Goal: Check status

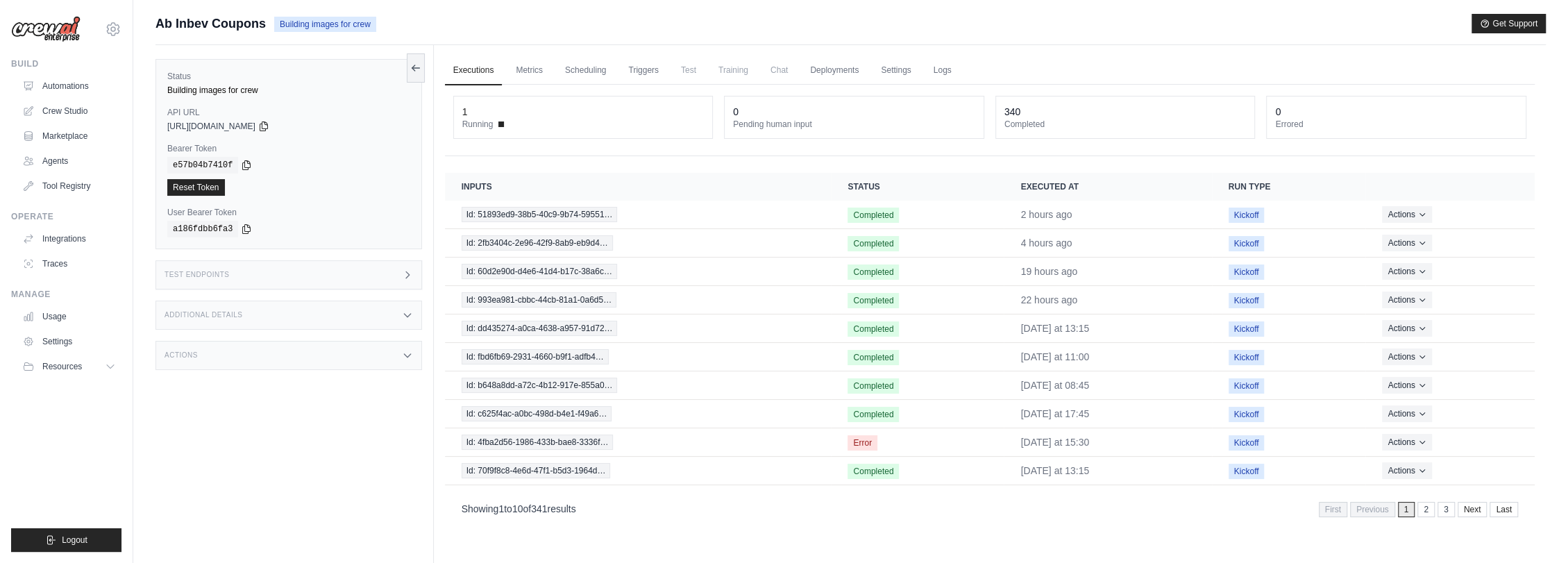
drag, startPoint x: 0, startPoint y: 0, endPoint x: 142, endPoint y: 49, distance: 150.2
click at [142, 49] on div "Submit a support request Describe your issue or question * Please be specific a…" at bounding box center [851, 311] width 1435 height 594
click at [551, 12] on main "Submit a support request Describe your issue or question * Please be specific a…" at bounding box center [851, 311] width 1435 height 622
click at [935, 24] on div "Ab Inbev Coupons Crew is online Get Support" at bounding box center [851, 24] width 1391 height 19
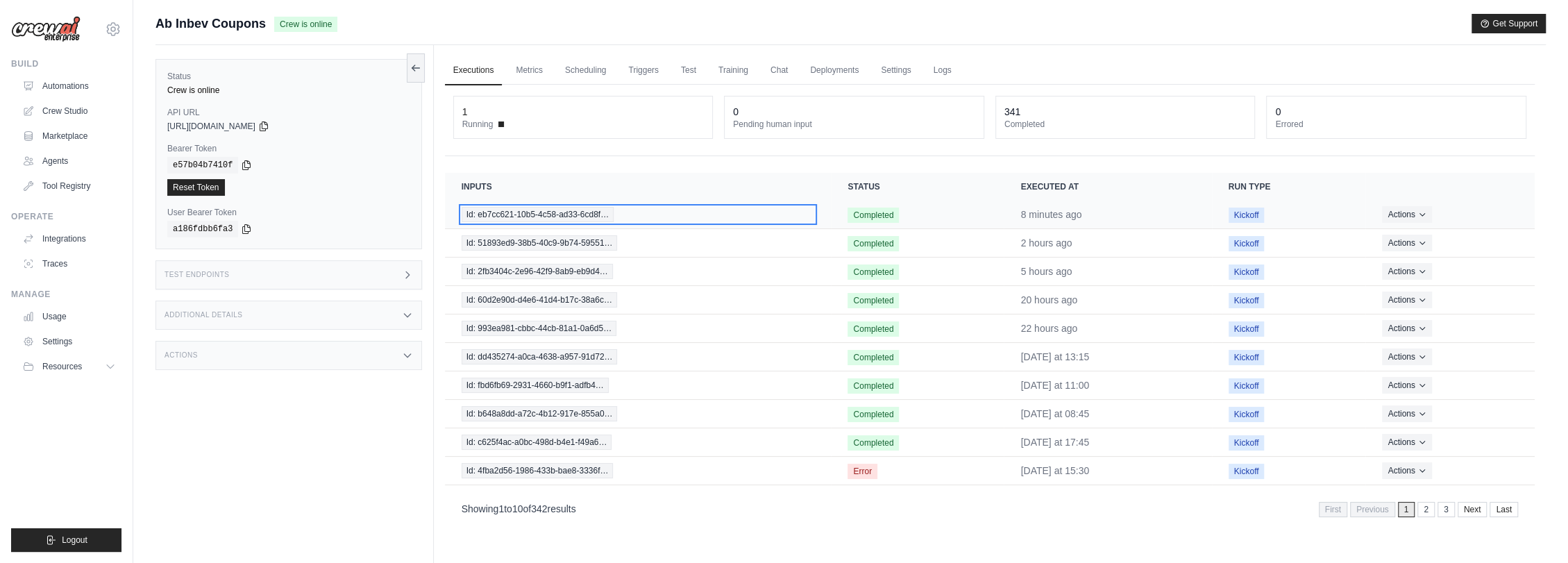
click at [545, 213] on span "Id: eb7cc621-10b5-4c58-ad33-6cd8f…" at bounding box center [538, 214] width 152 height 16
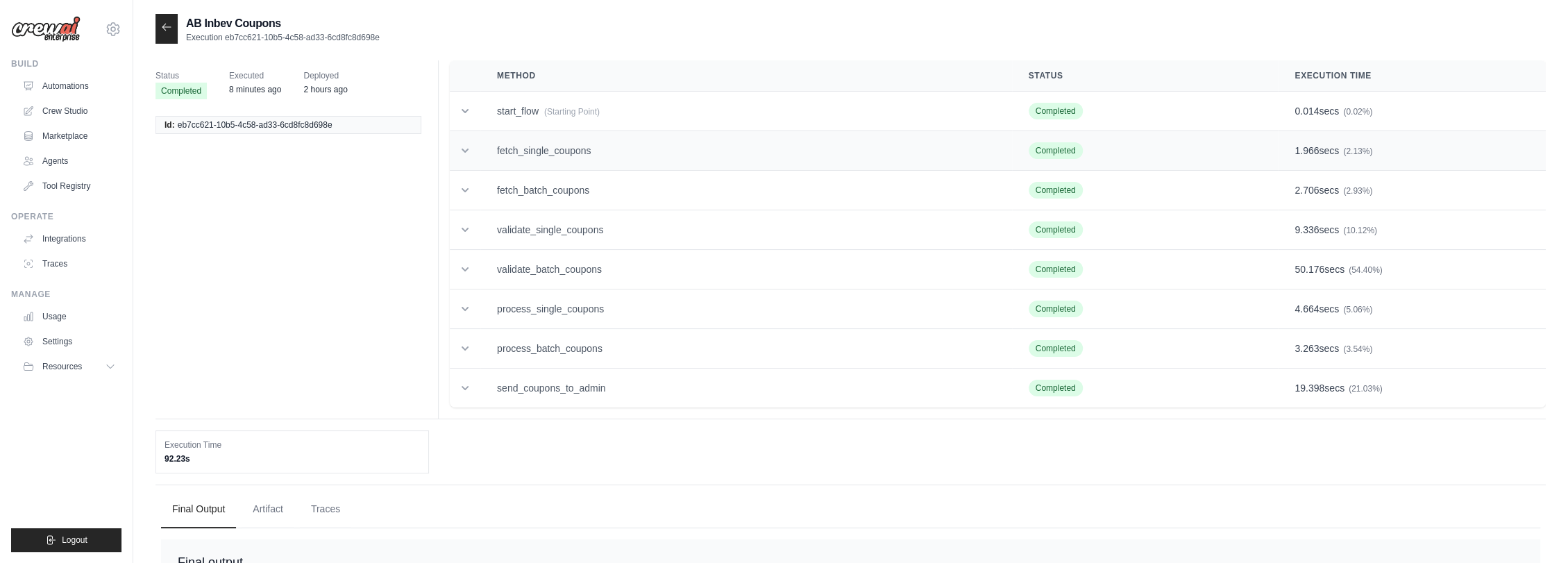
click at [601, 151] on td "fetch_single_coupons" at bounding box center [746, 151] width 532 height 40
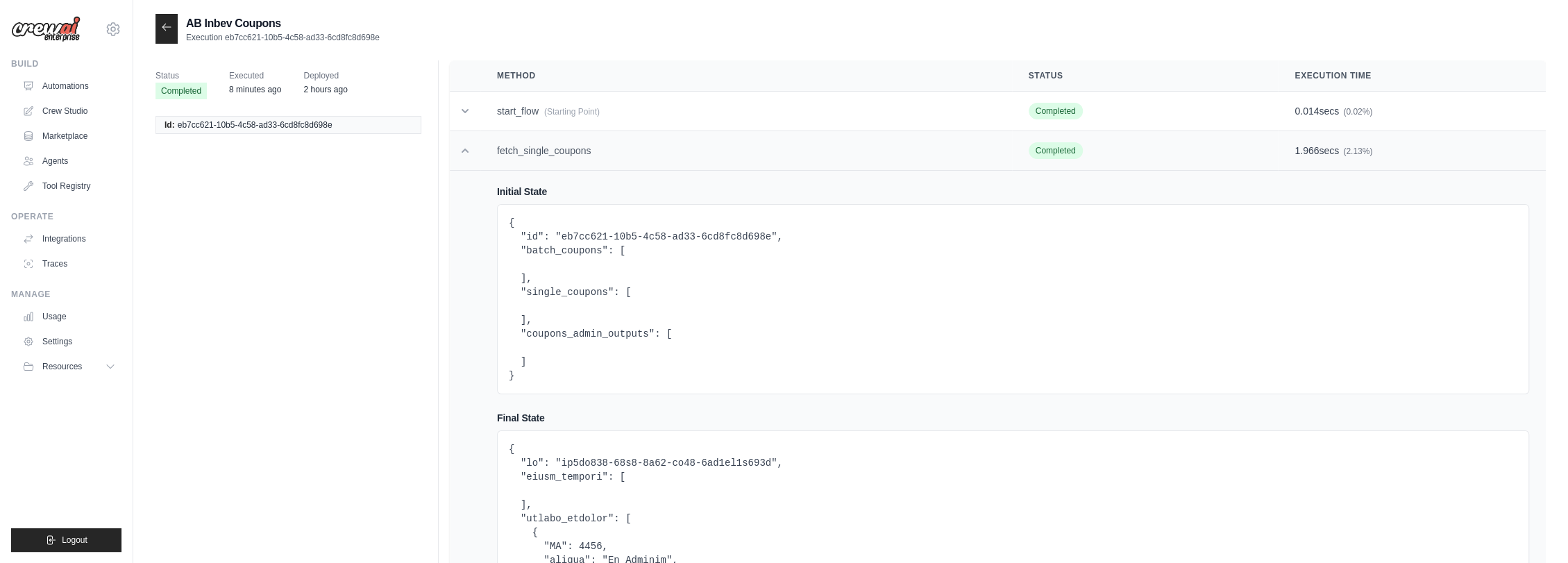
click at [613, 151] on td "fetch_single_coupons" at bounding box center [746, 151] width 532 height 40
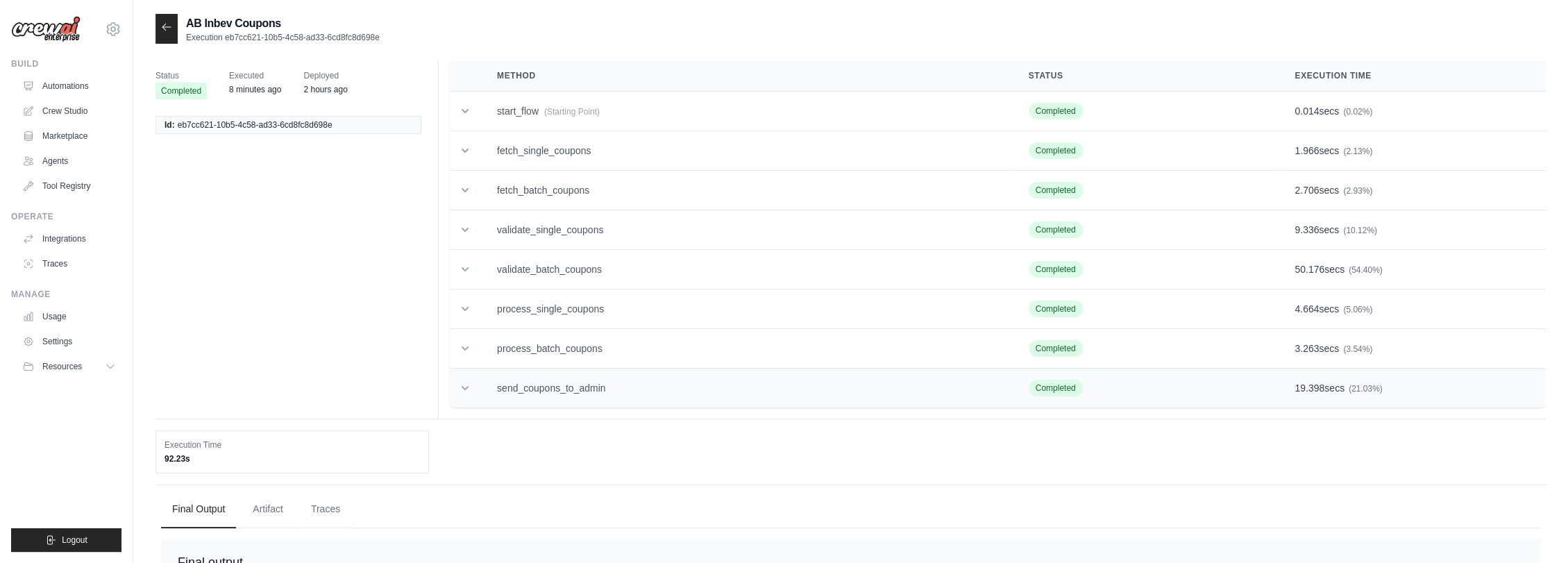
click at [571, 389] on td "send_coupons_to_admin" at bounding box center [746, 389] width 532 height 40
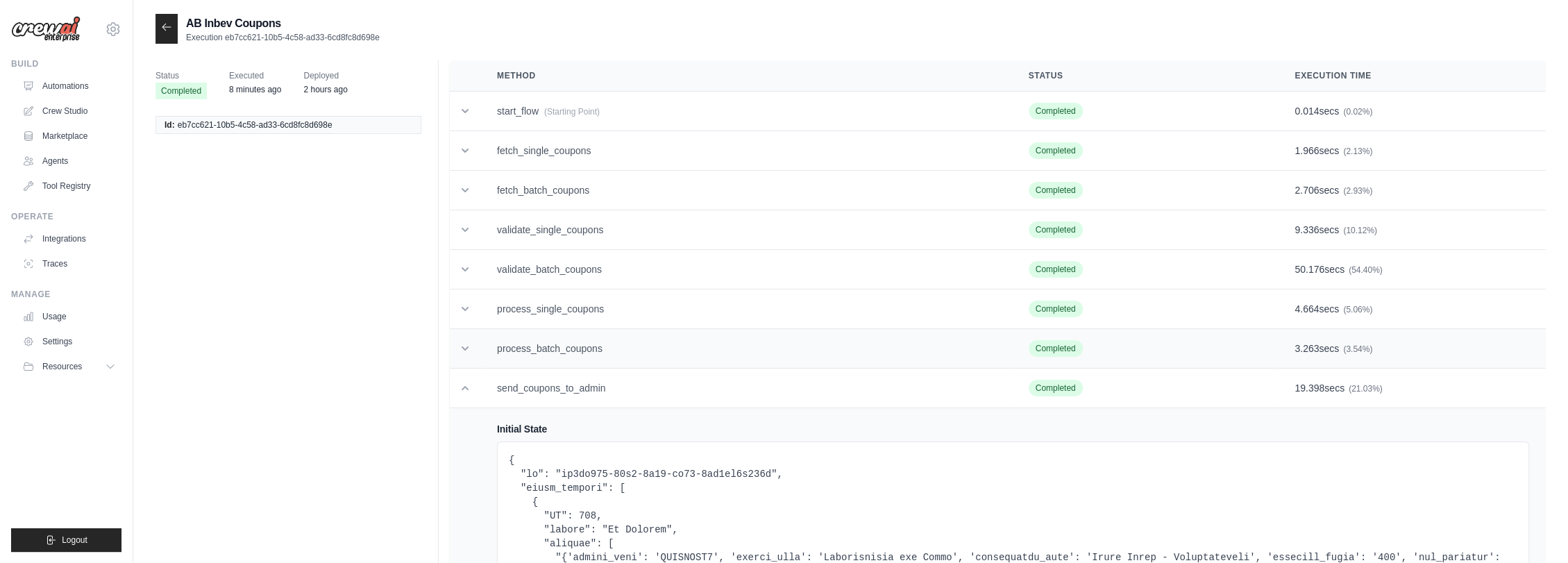
click at [585, 341] on td "process_batch_coupons" at bounding box center [746, 349] width 532 height 40
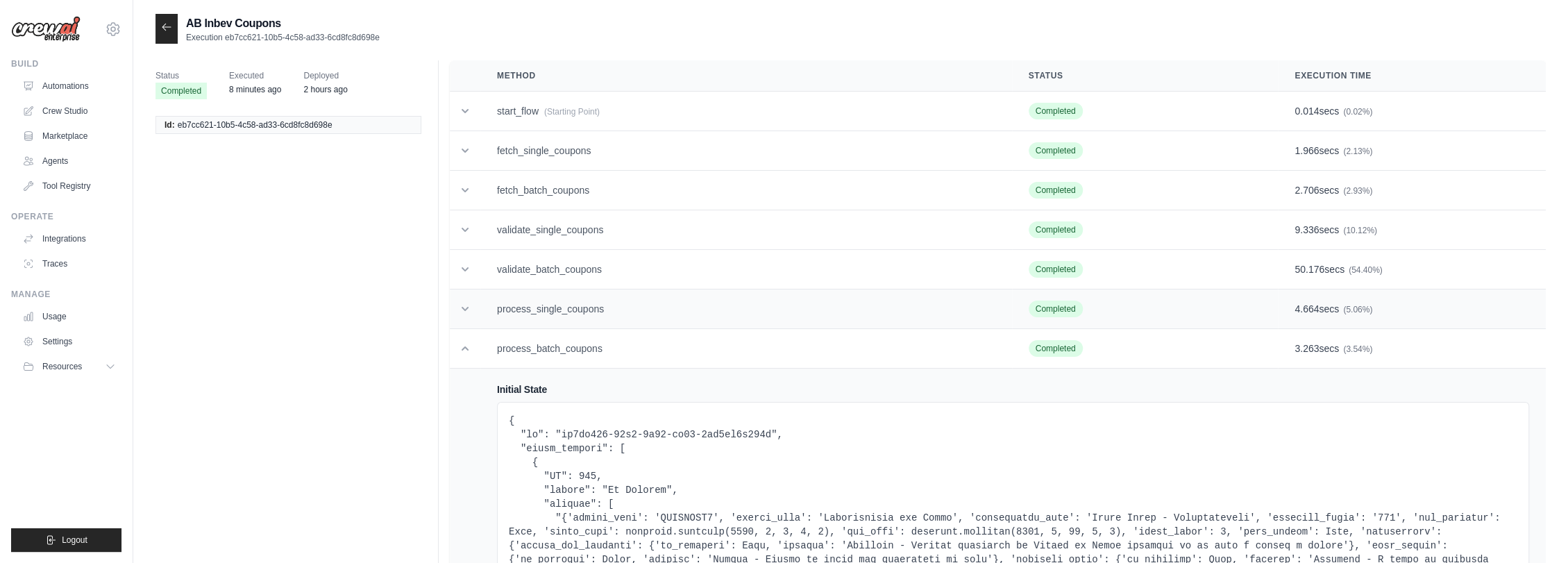
click at [587, 315] on td "process_single_coupons" at bounding box center [746, 310] width 532 height 40
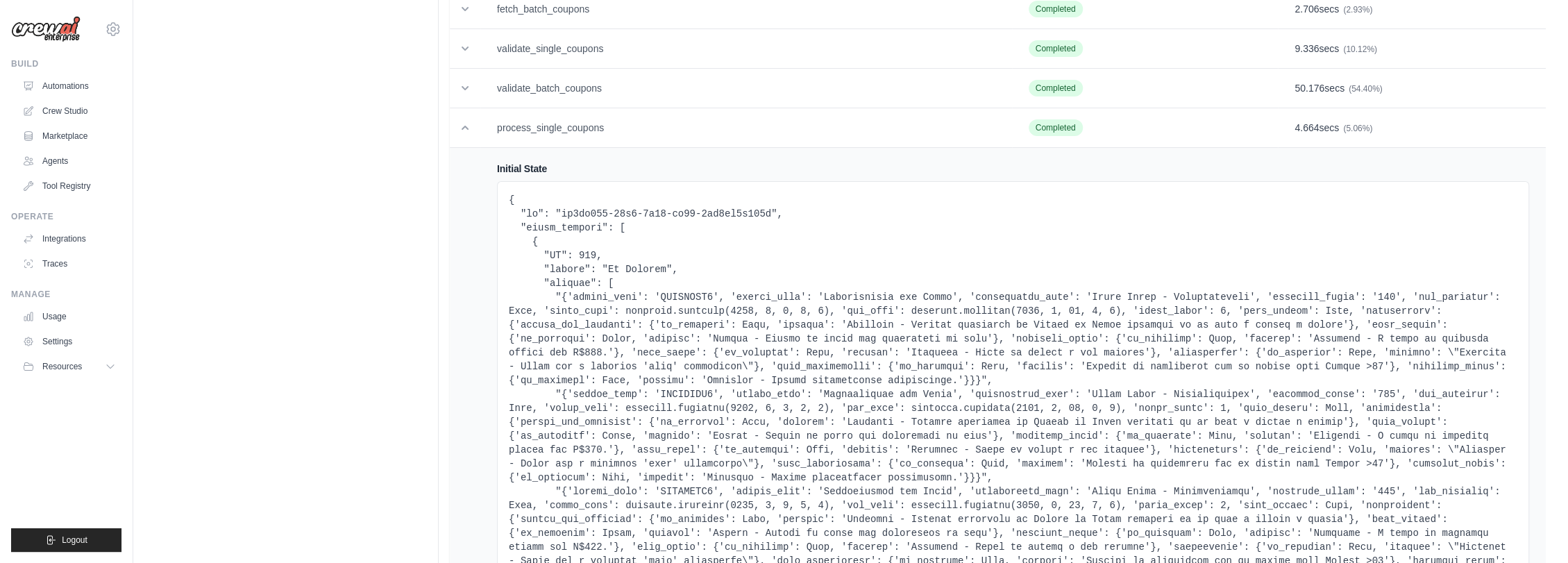
scroll to position [154, 0]
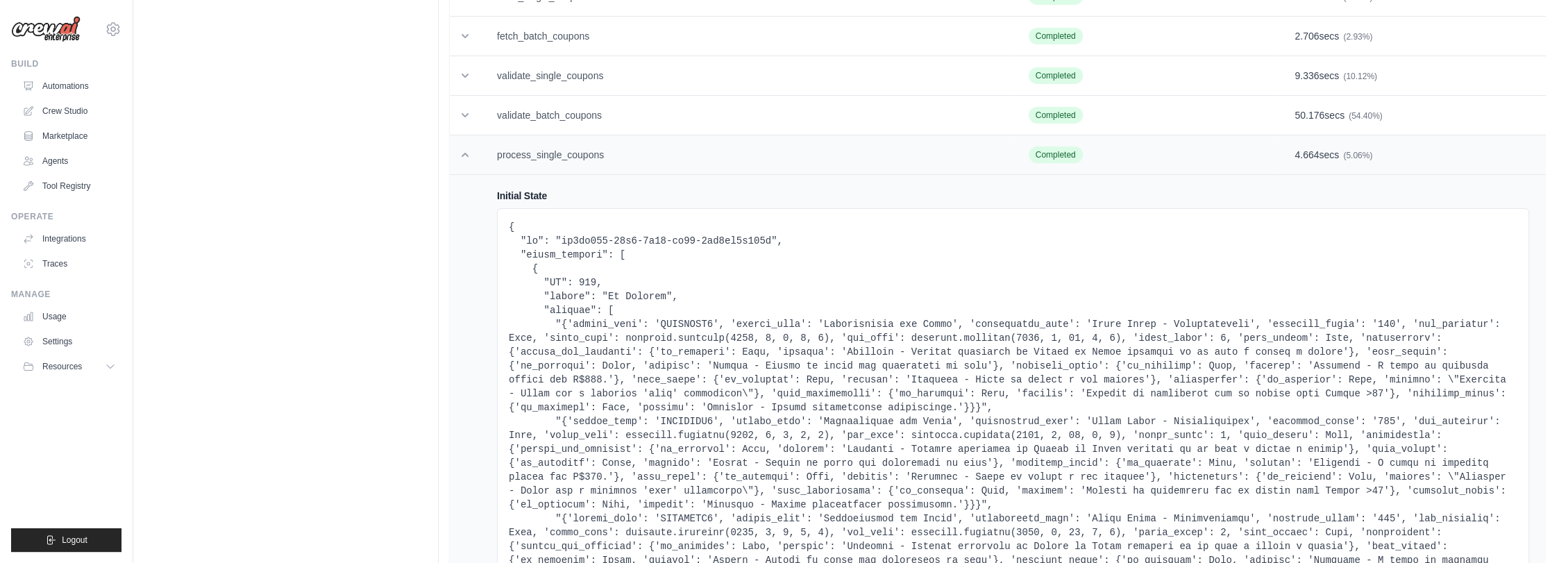
click at [454, 155] on td at bounding box center [465, 155] width 30 height 40
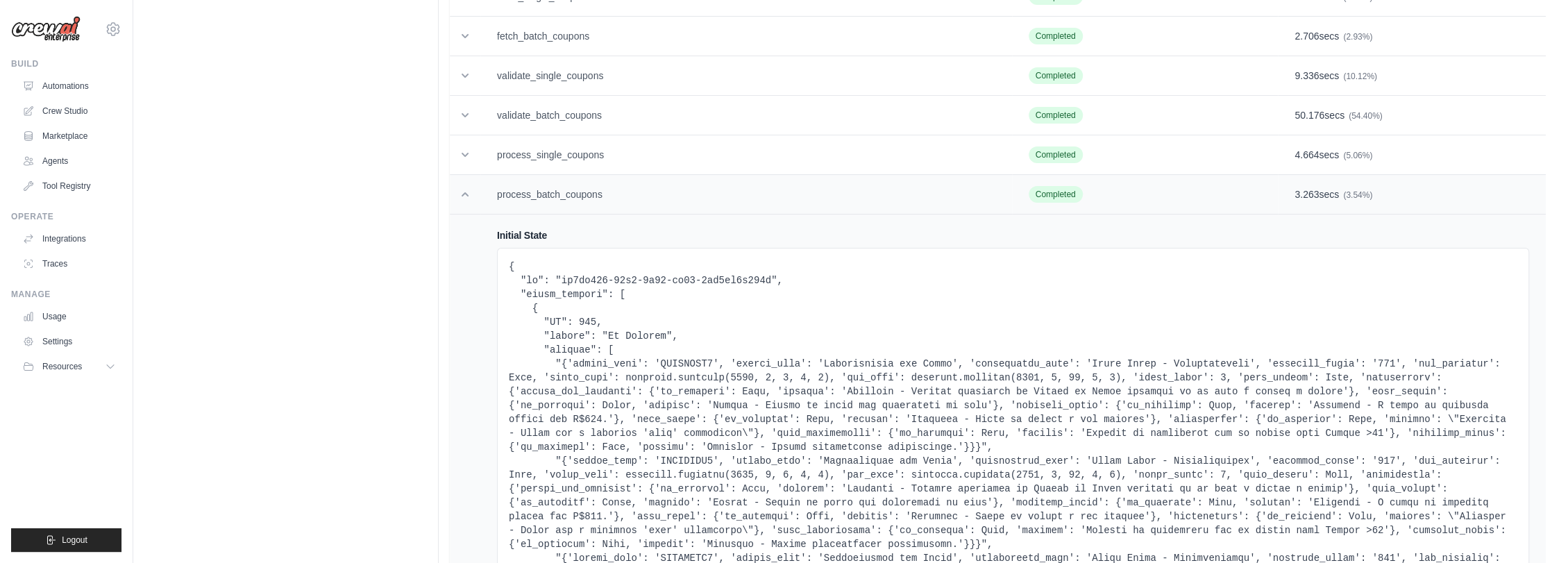
click at [455, 196] on td at bounding box center [465, 195] width 30 height 40
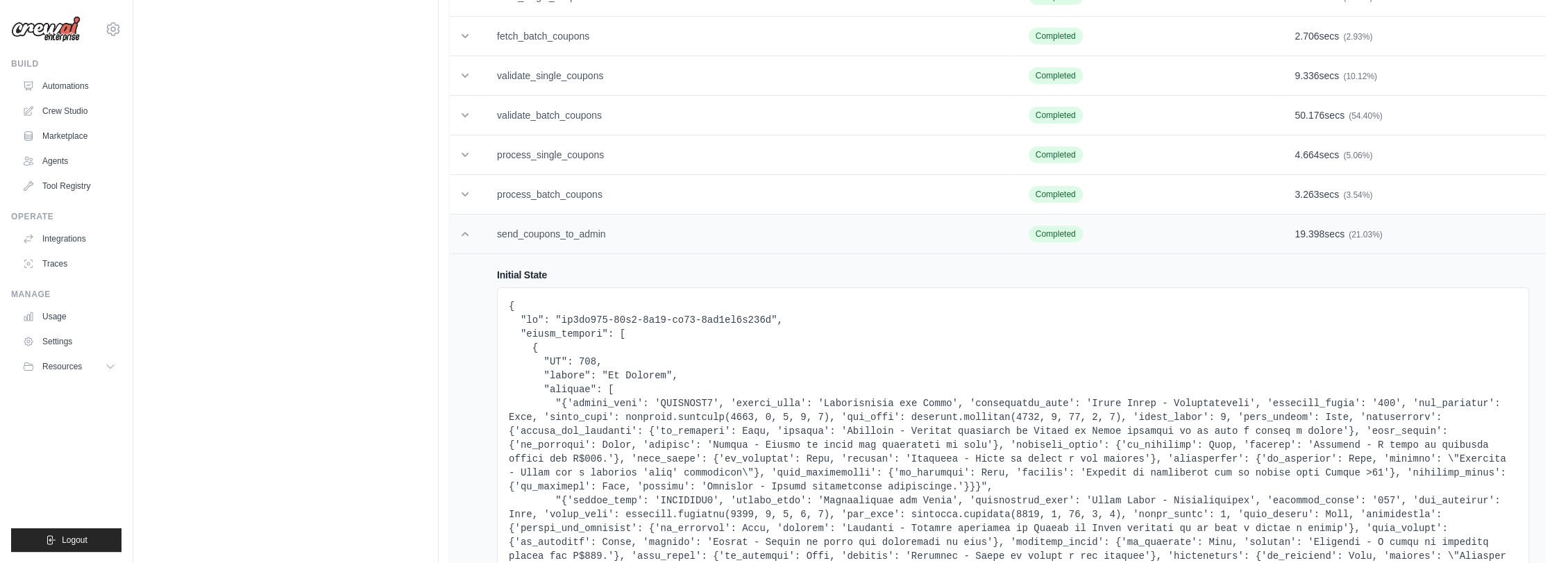
click at [462, 231] on icon at bounding box center [465, 233] width 14 height 14
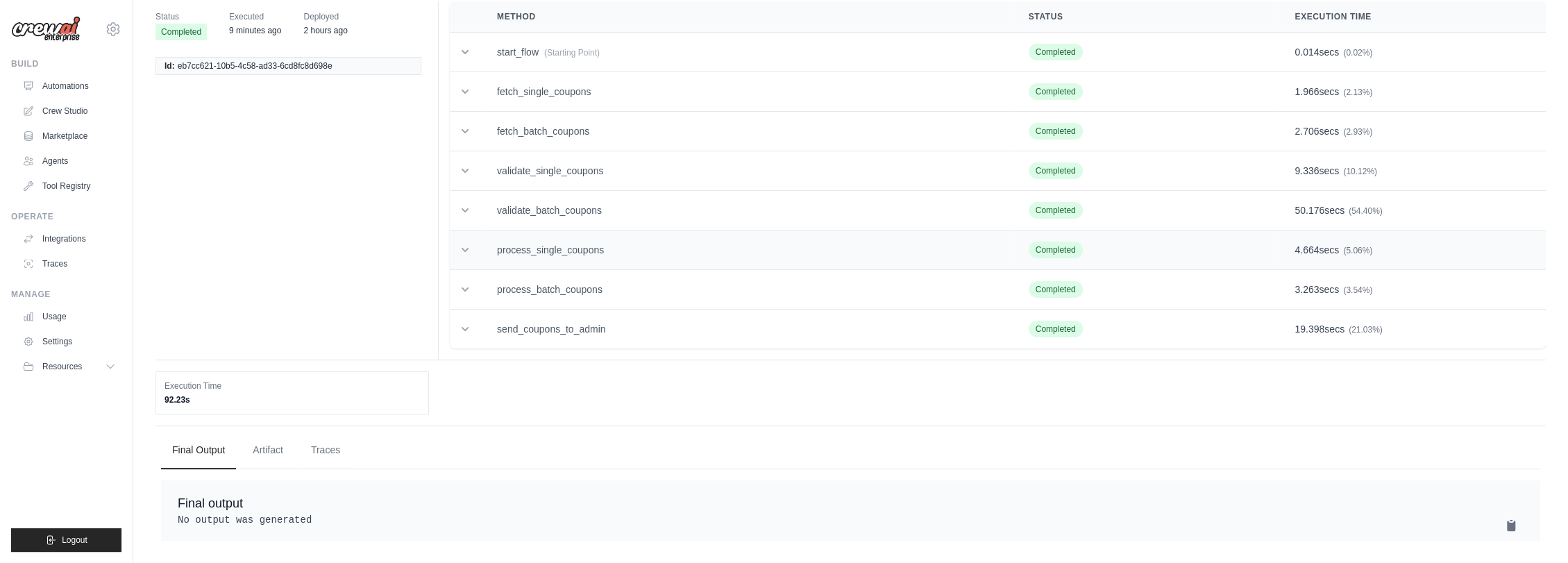
scroll to position [72, 0]
click at [468, 322] on icon at bounding box center [465, 329] width 14 height 14
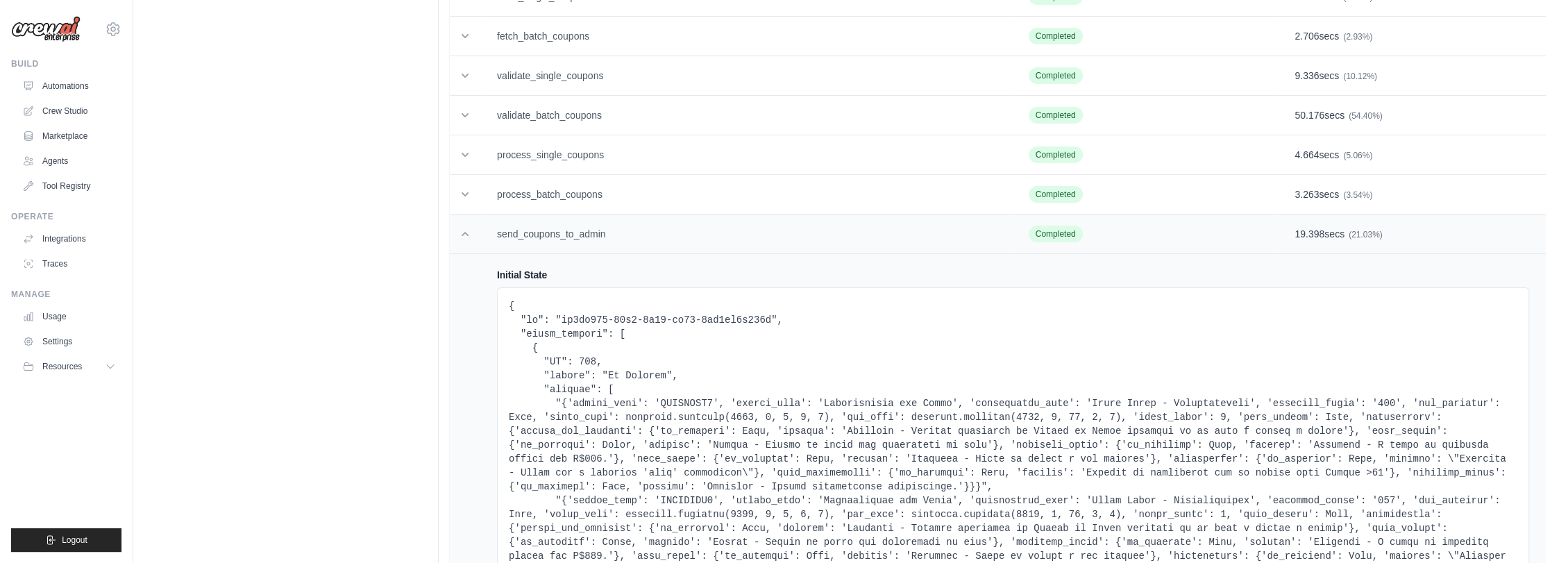
click at [465, 240] on icon at bounding box center [465, 233] width 14 height 14
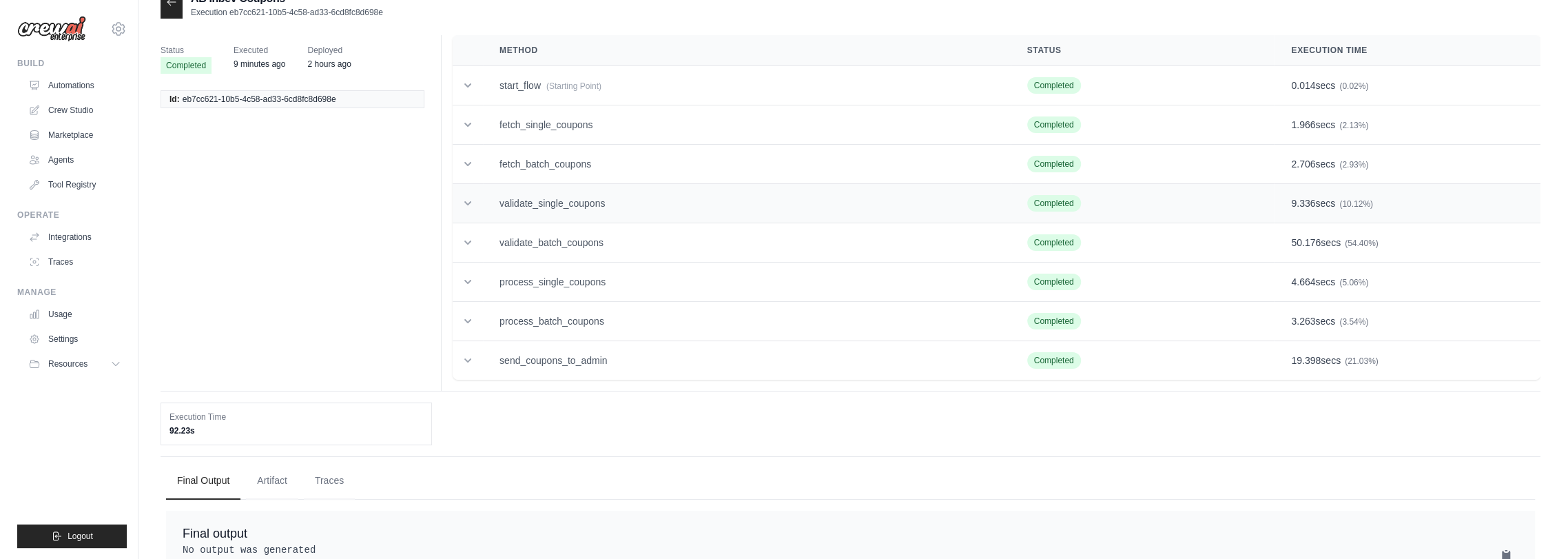
scroll to position [0, 0]
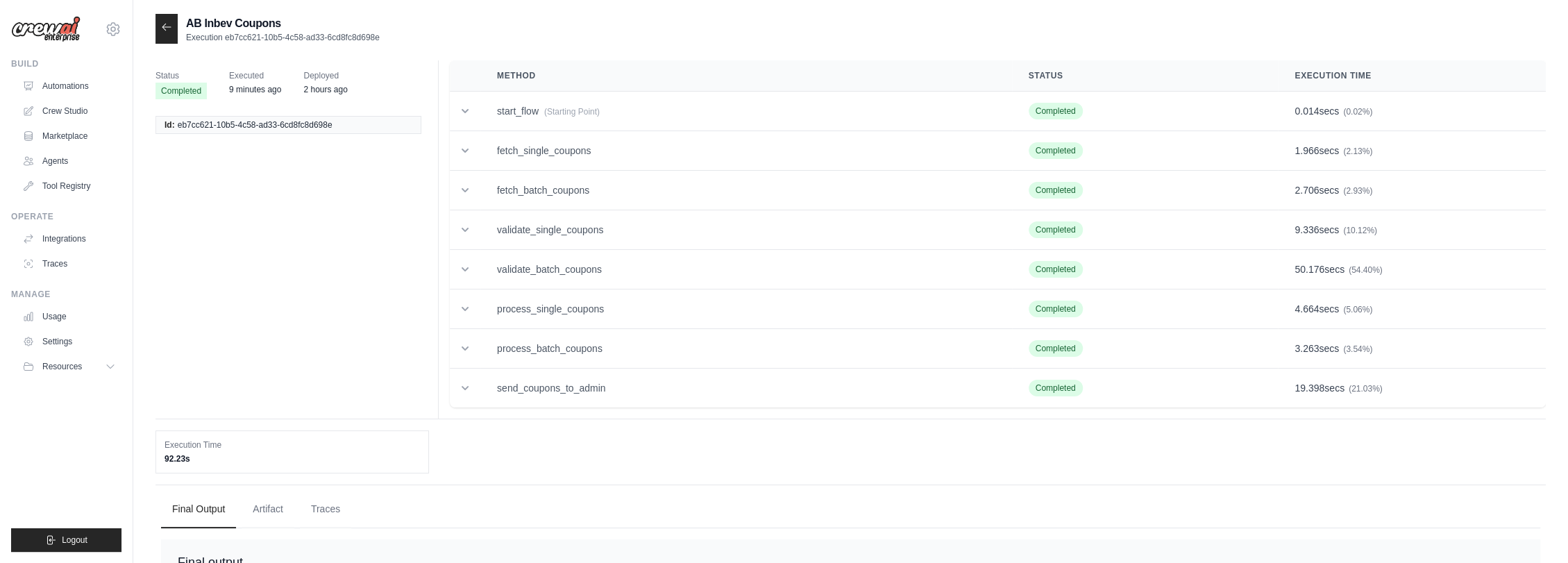
click at [534, 28] on div "AB Inbev Coupons Execution eb7cc621-10b5-4c58-ad33-6cd8fc8d698e" at bounding box center [851, 29] width 1391 height 30
click at [165, 29] on icon at bounding box center [166, 27] width 11 height 11
click at [68, 87] on link "Automations" at bounding box center [70, 86] width 105 height 22
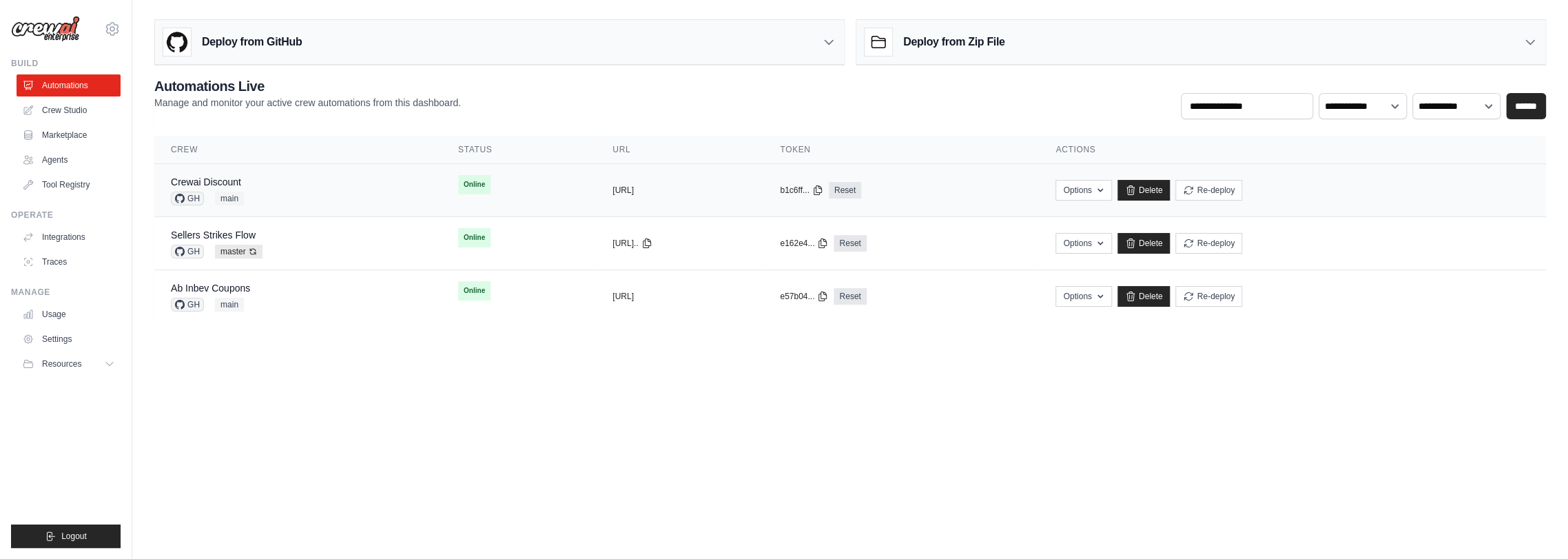
click at [294, 195] on div "Crewai Discount GH main" at bounding box center [298, 190] width 254 height 30
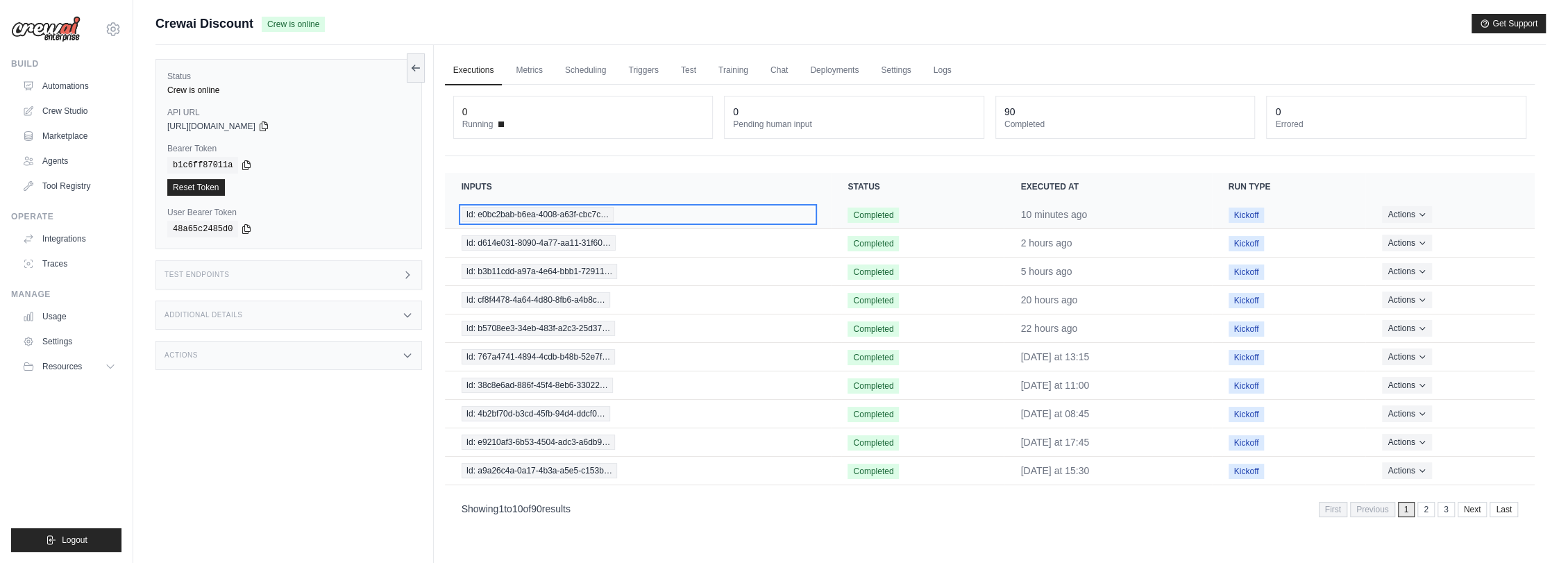
click at [565, 214] on span "Id: e0bc2bab-b6ea-4008-a63f-cbc7c…" at bounding box center [538, 214] width 152 height 16
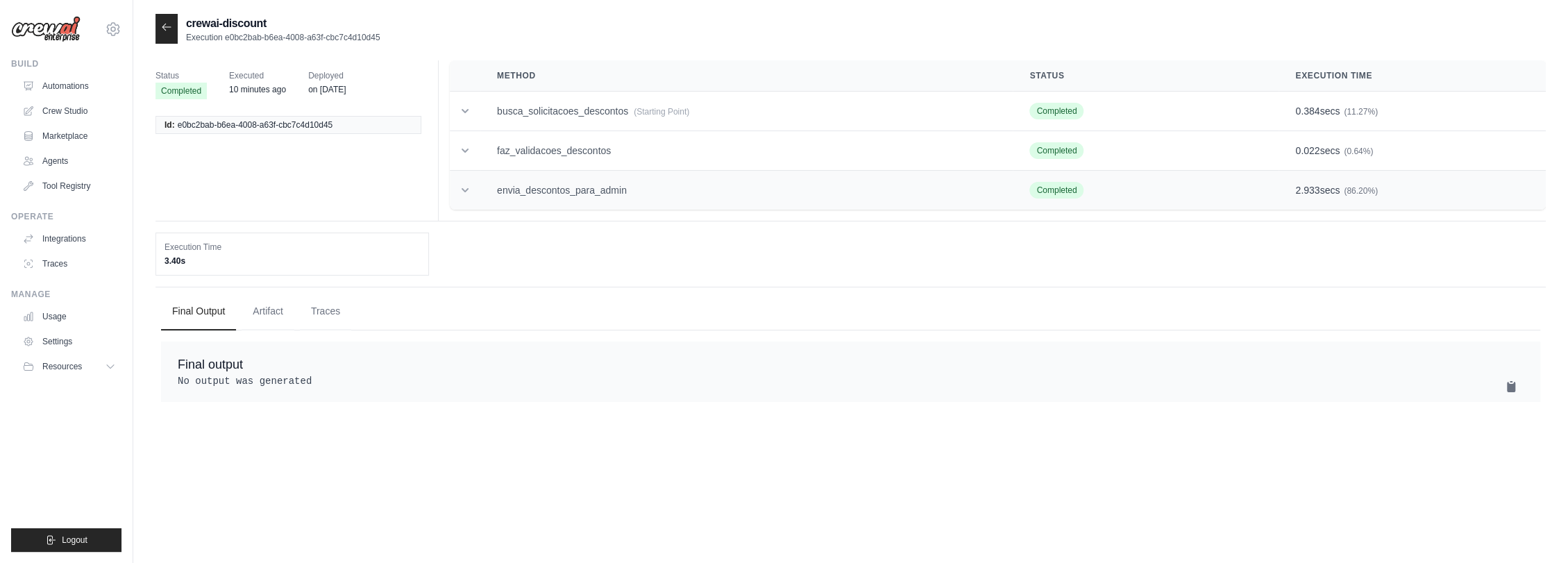
click at [619, 199] on td "envia_descontos_para_admin" at bounding box center [746, 191] width 533 height 40
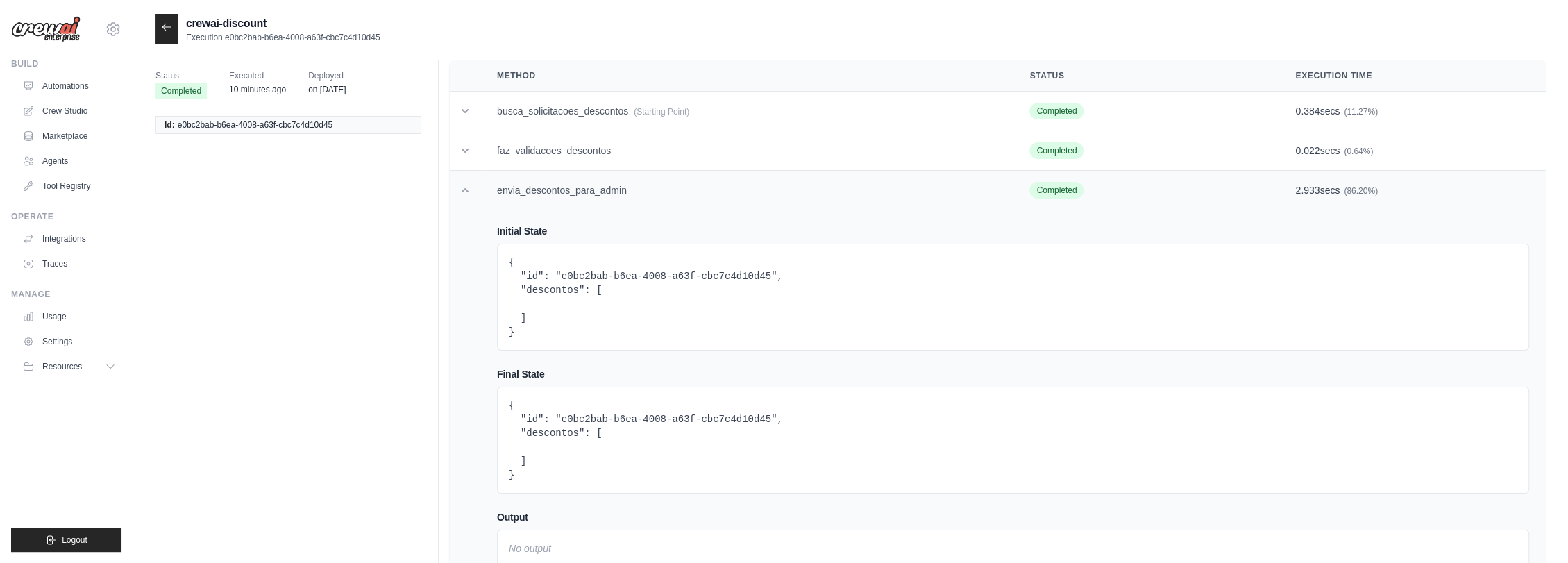
click at [619, 199] on td "envia_descontos_para_admin" at bounding box center [746, 191] width 533 height 40
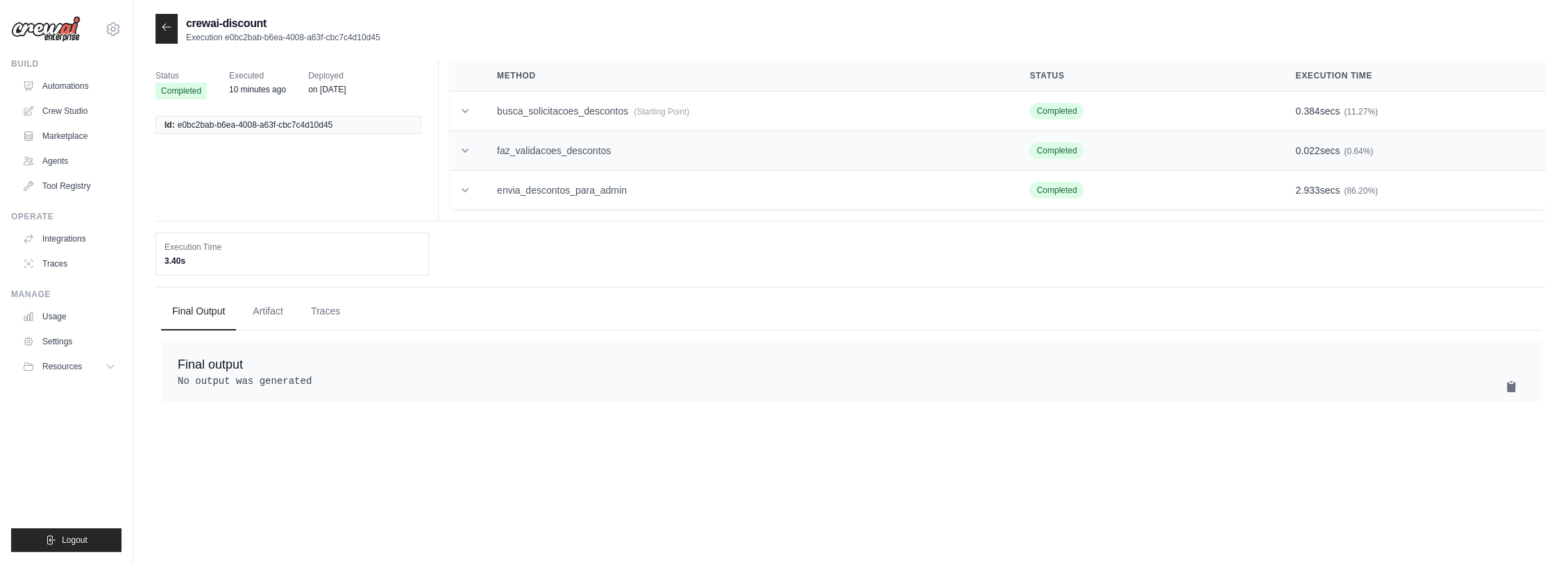
click at [591, 154] on td "faz_validacoes_descontos" at bounding box center [746, 151] width 533 height 40
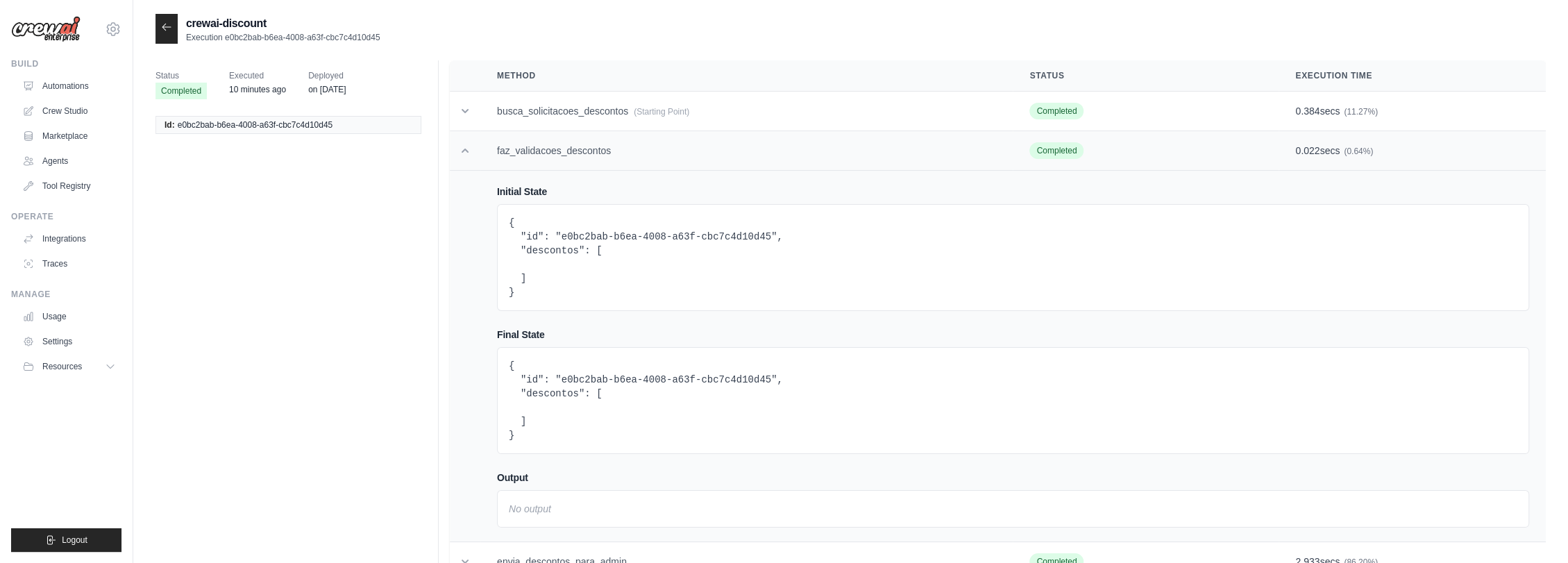
click at [591, 154] on td "faz_validacoes_descontos" at bounding box center [746, 151] width 533 height 40
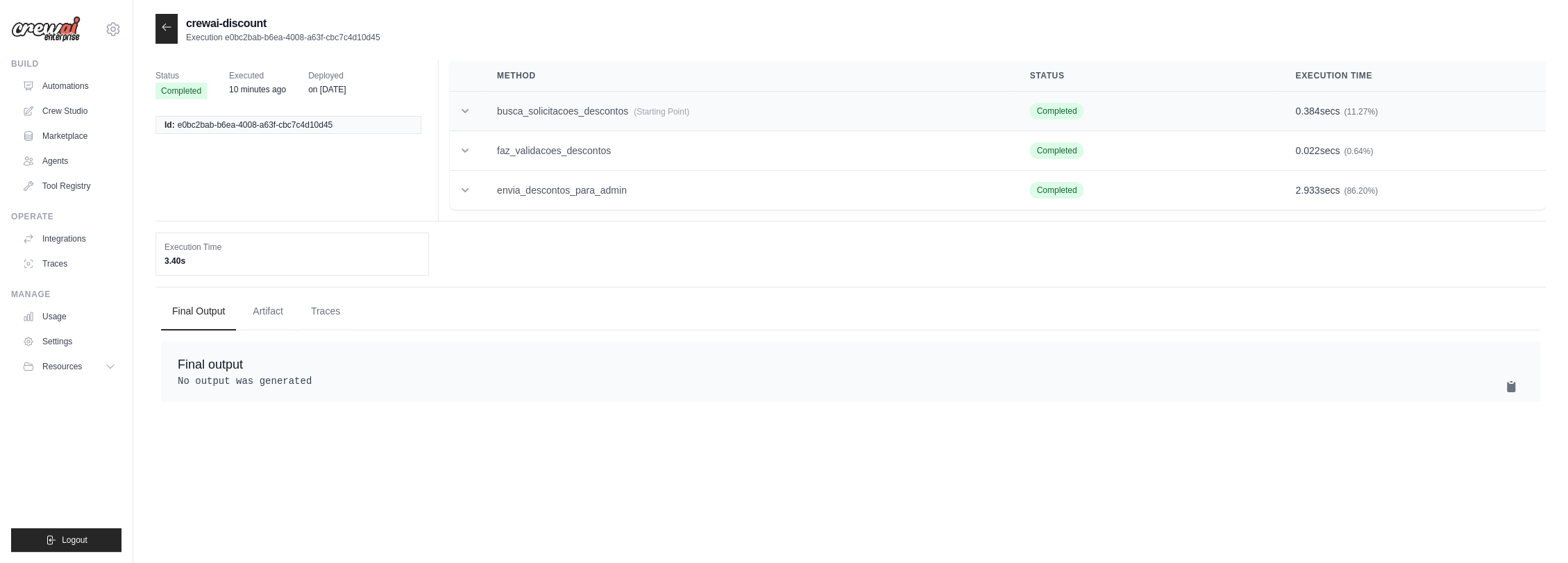
click at [596, 115] on td "busca_solicitacoes_descontos (Starting Point)" at bounding box center [746, 112] width 533 height 40
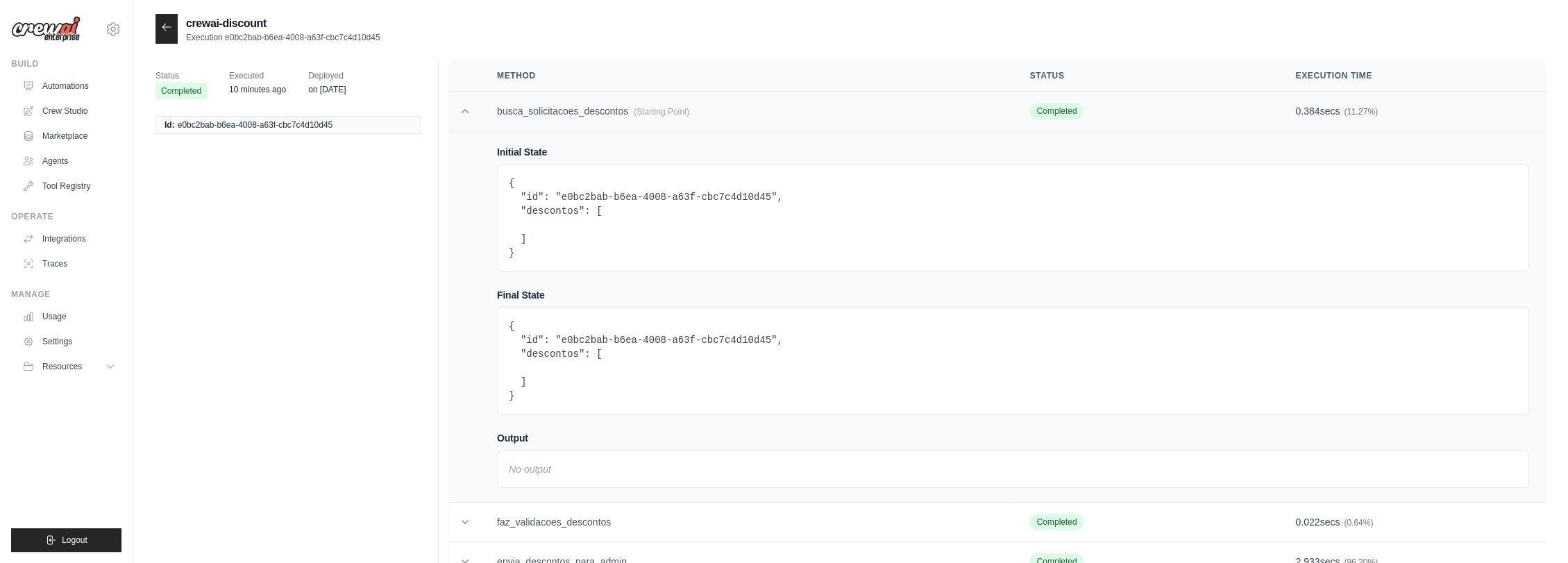
click at [596, 115] on td "busca_solicitacoes_descontos (Starting Point)" at bounding box center [746, 112] width 533 height 40
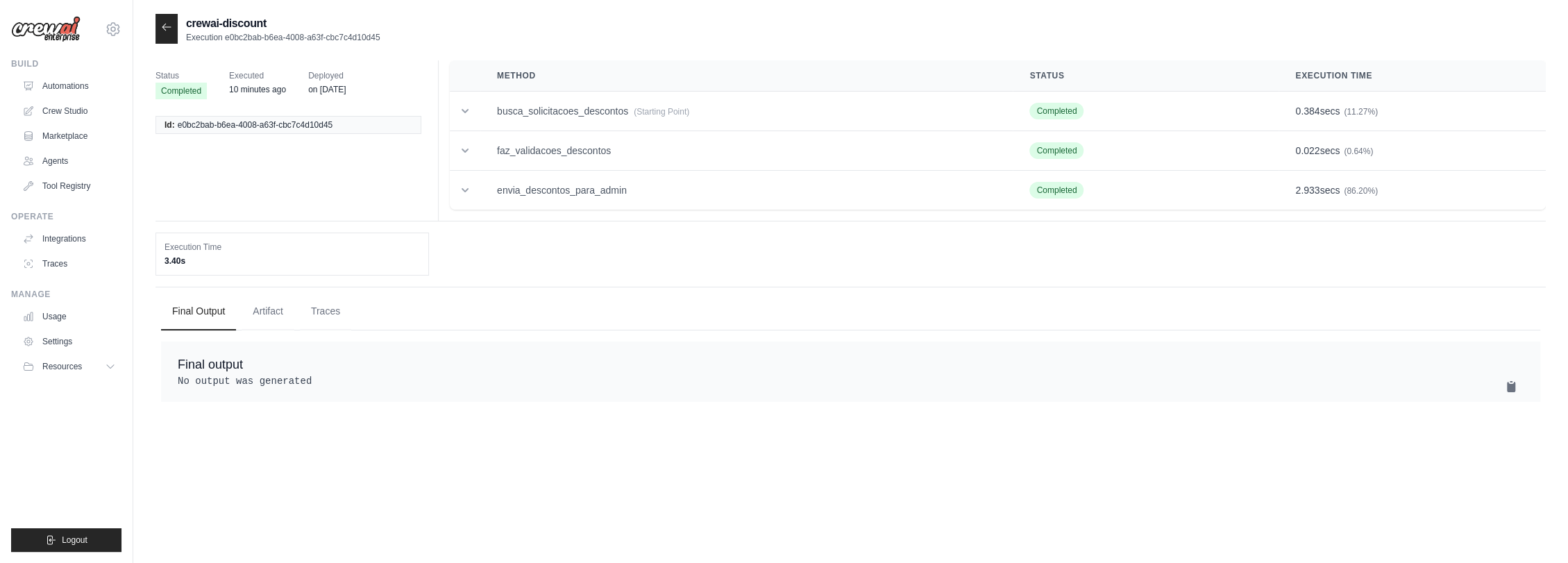
click at [160, 25] on div at bounding box center [166, 29] width 22 height 30
click at [163, 27] on icon at bounding box center [166, 27] width 8 height 6
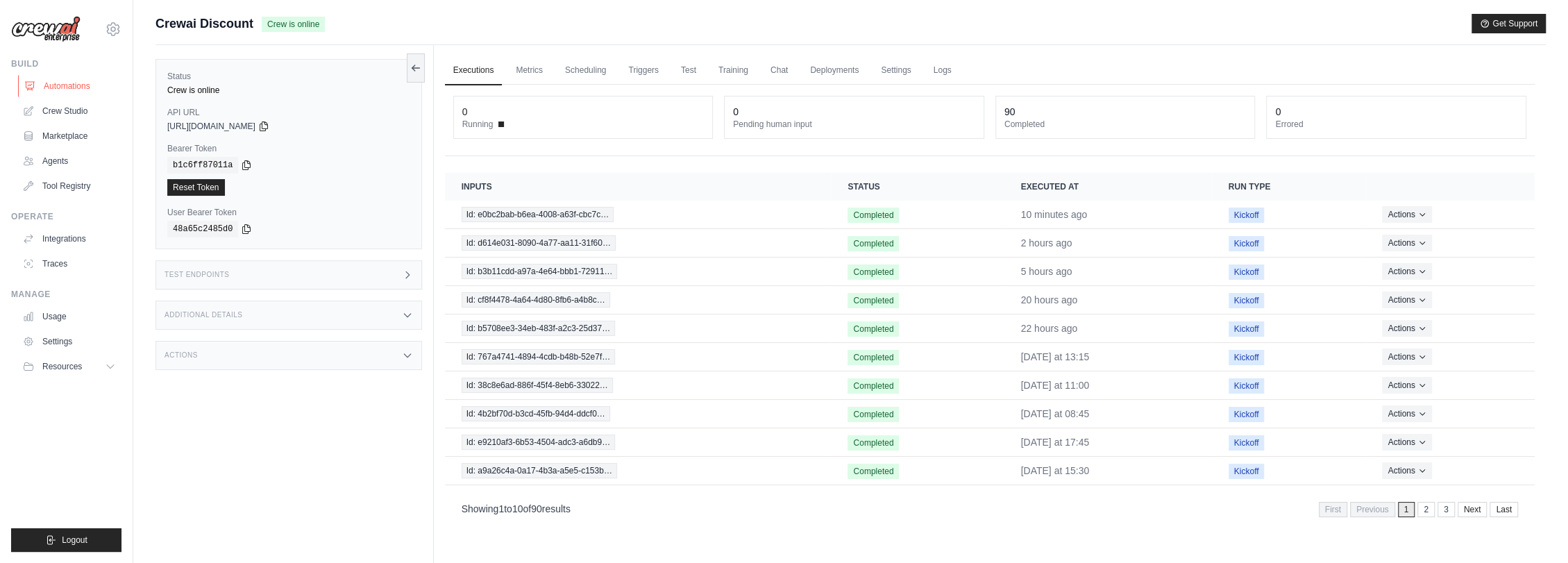
click at [72, 81] on link "Automations" at bounding box center [70, 86] width 105 height 22
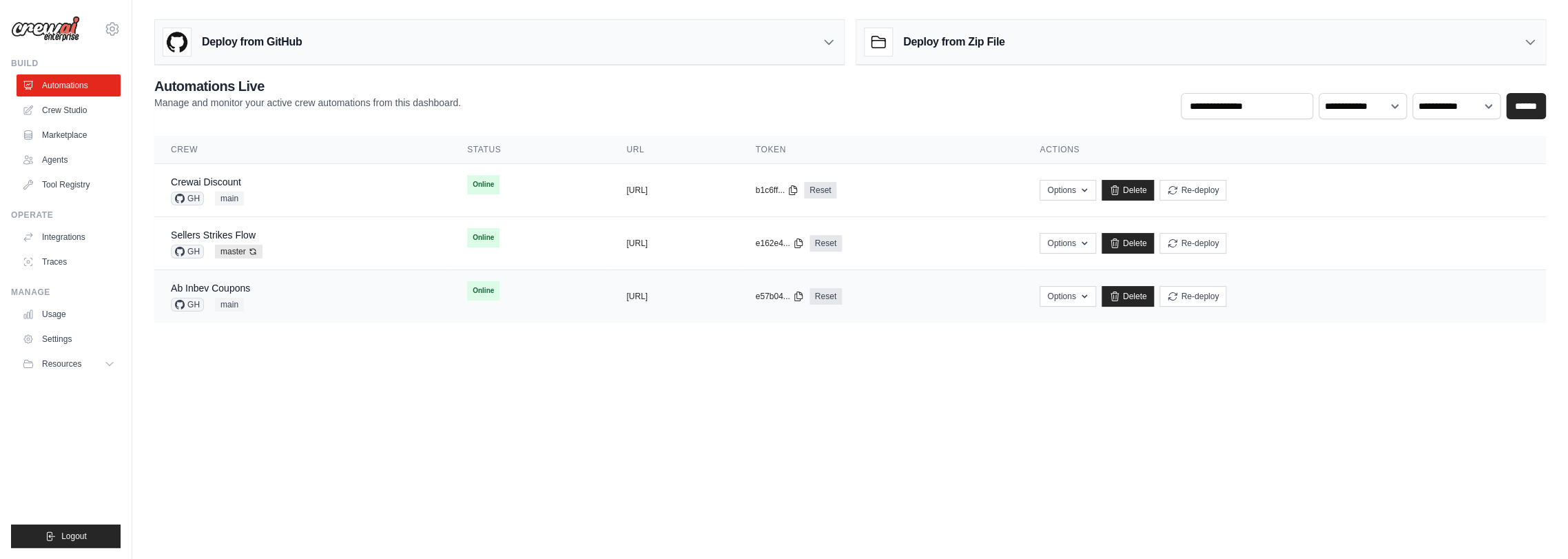
click at [302, 293] on div "Ab Inbev Coupons GH main" at bounding box center [302, 296] width 263 height 30
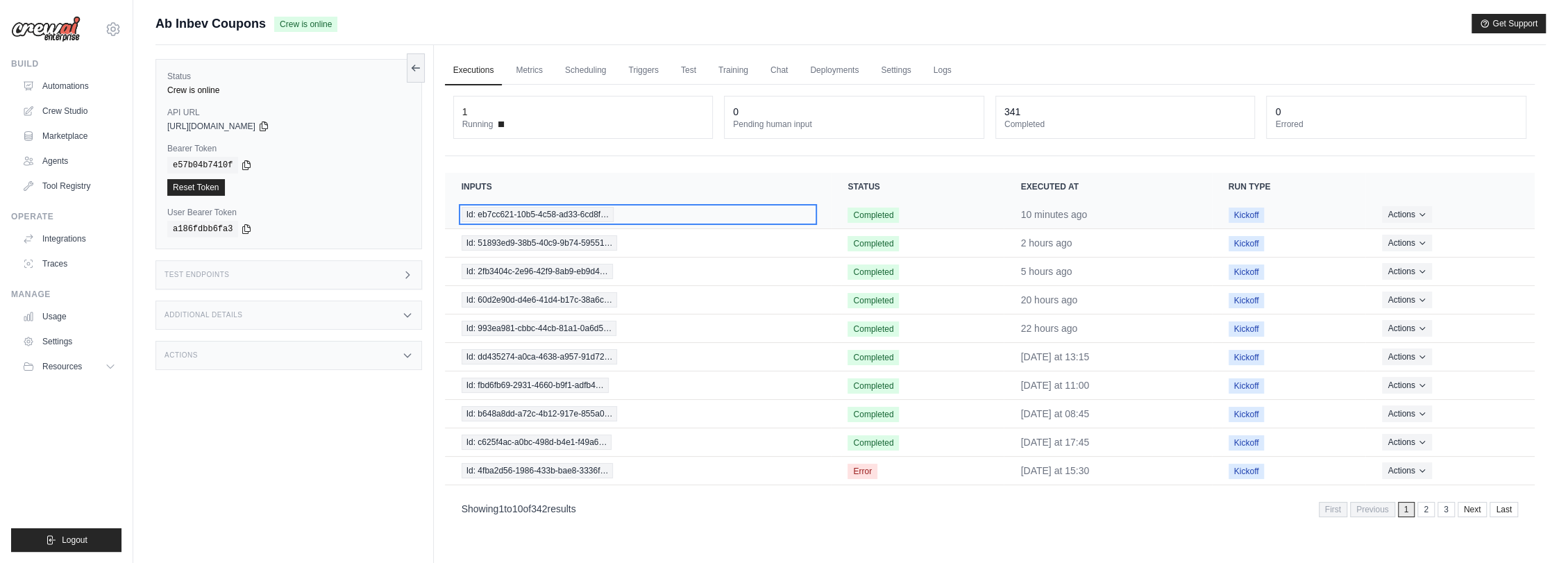
click at [575, 213] on span "Id: eb7cc621-10b5-4c58-ad33-6cd8f…" at bounding box center [538, 214] width 152 height 16
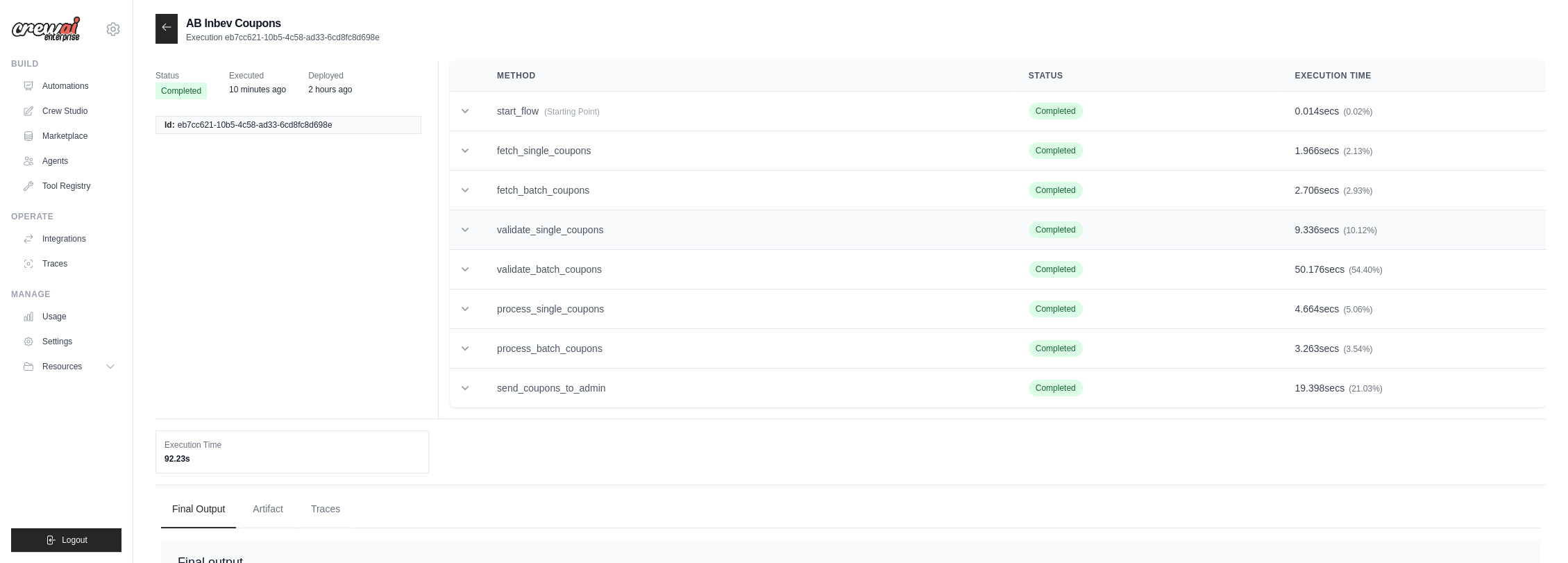
click at [634, 229] on td "validate_single_coupons" at bounding box center [746, 231] width 532 height 40
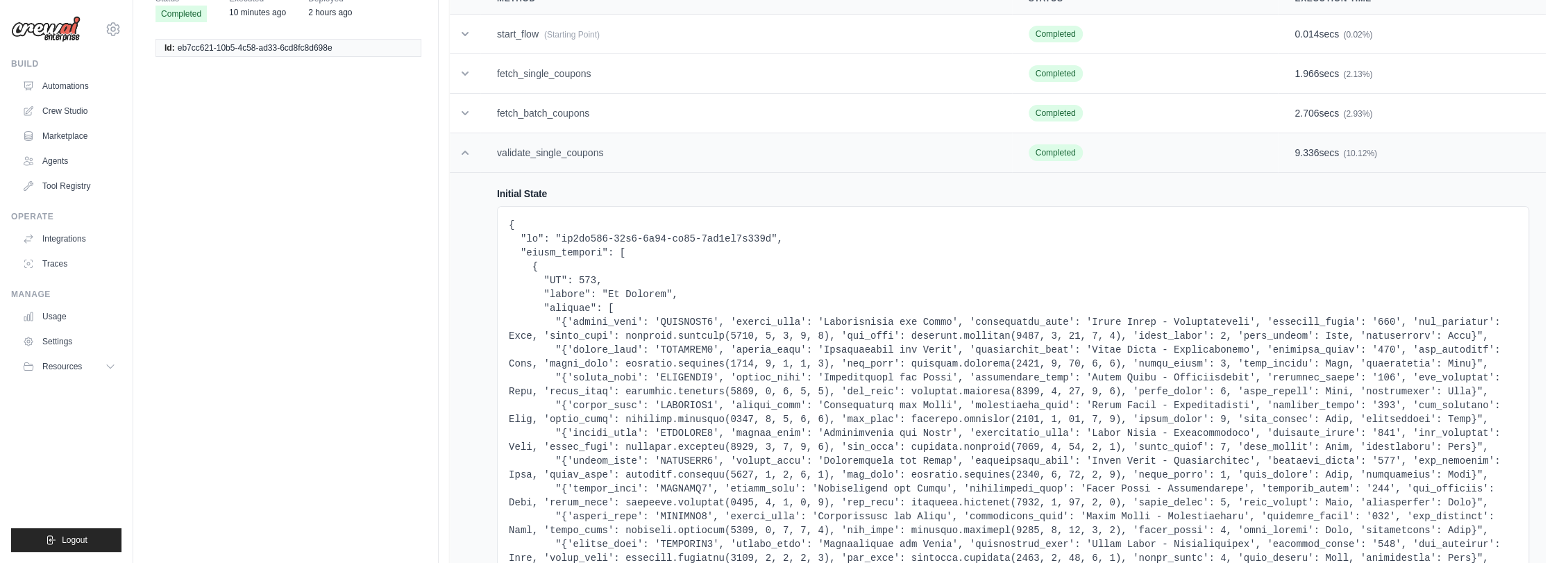
click at [575, 155] on td "validate_single_coupons" at bounding box center [746, 153] width 532 height 40
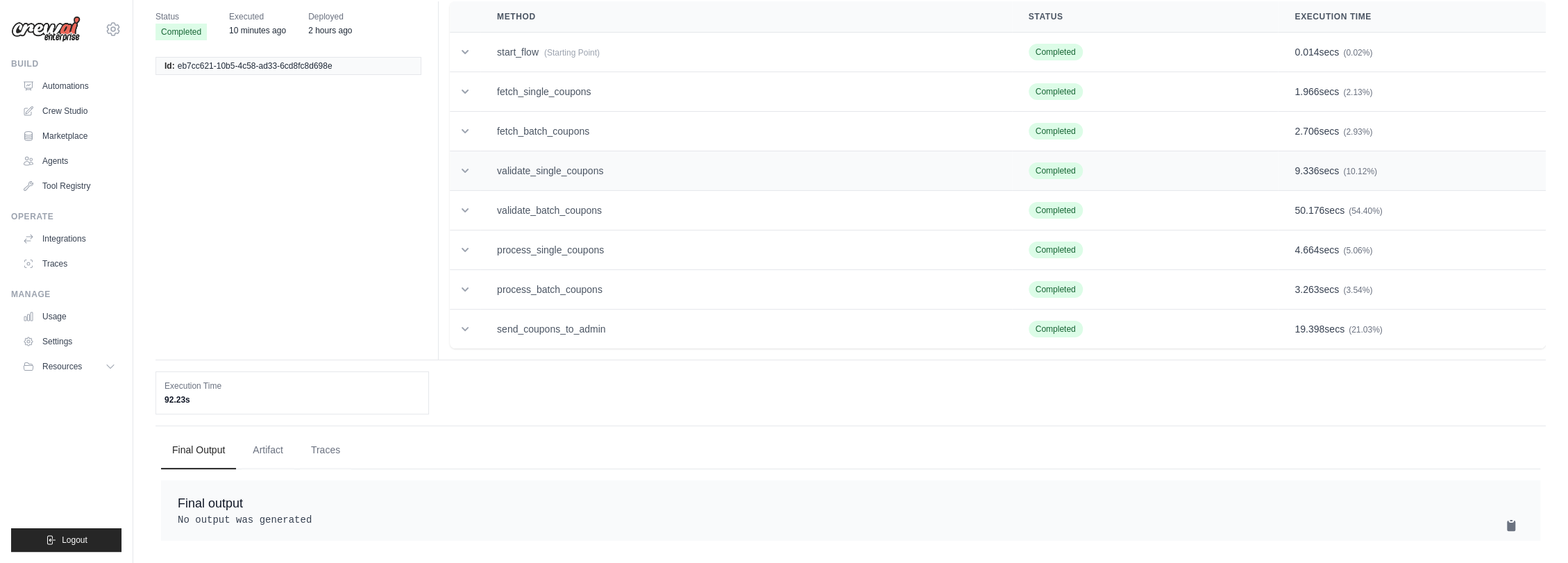
click at [581, 166] on td "validate_single_coupons" at bounding box center [746, 171] width 532 height 40
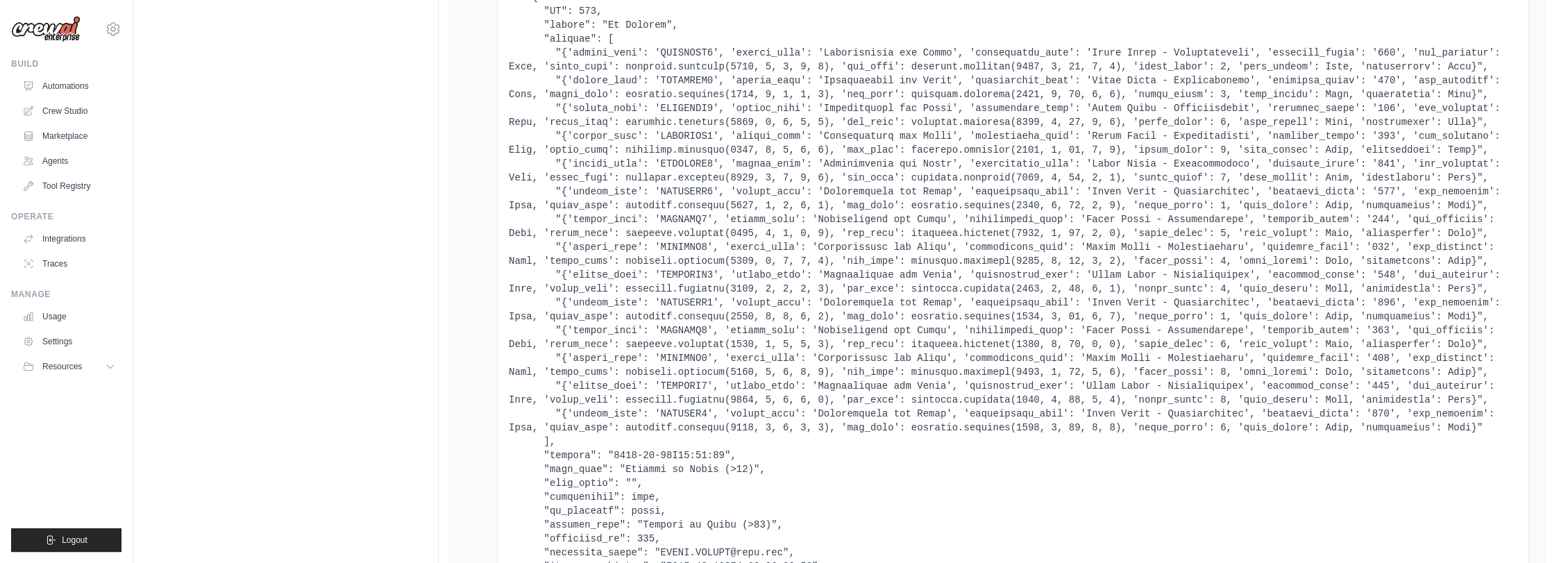
scroll to position [77, 0]
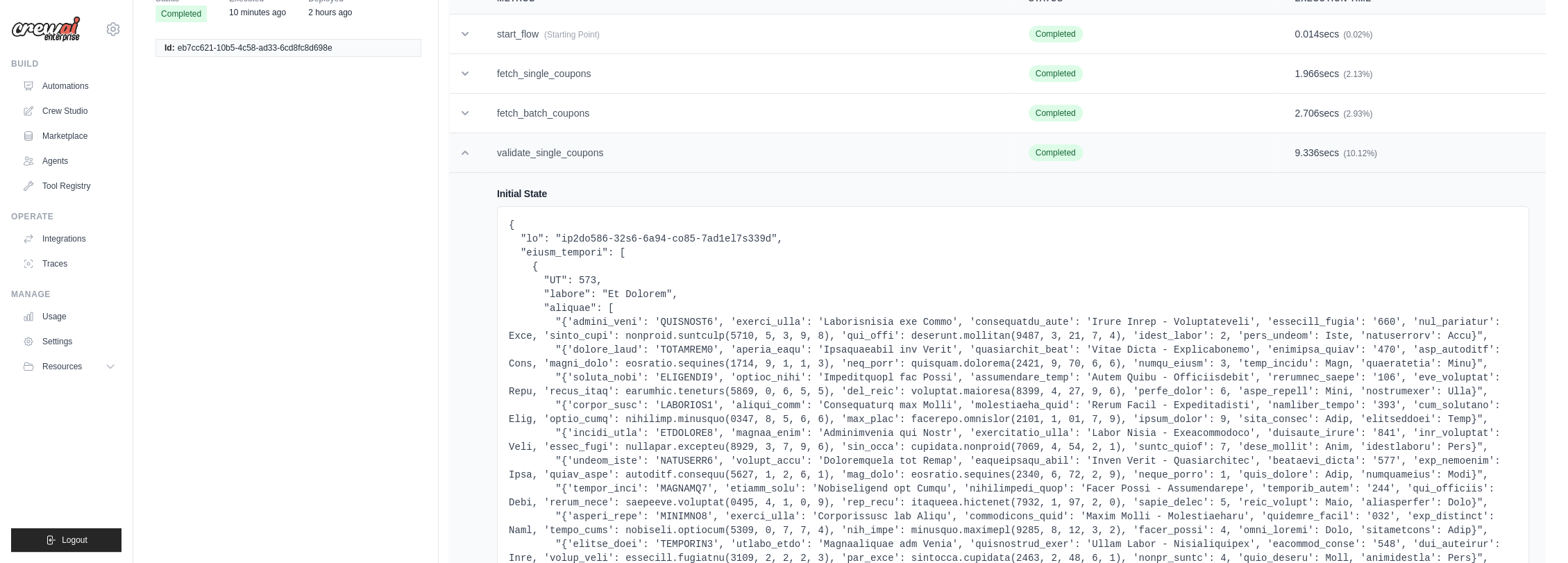
click at [584, 158] on td "validate_single_coupons" at bounding box center [746, 153] width 532 height 40
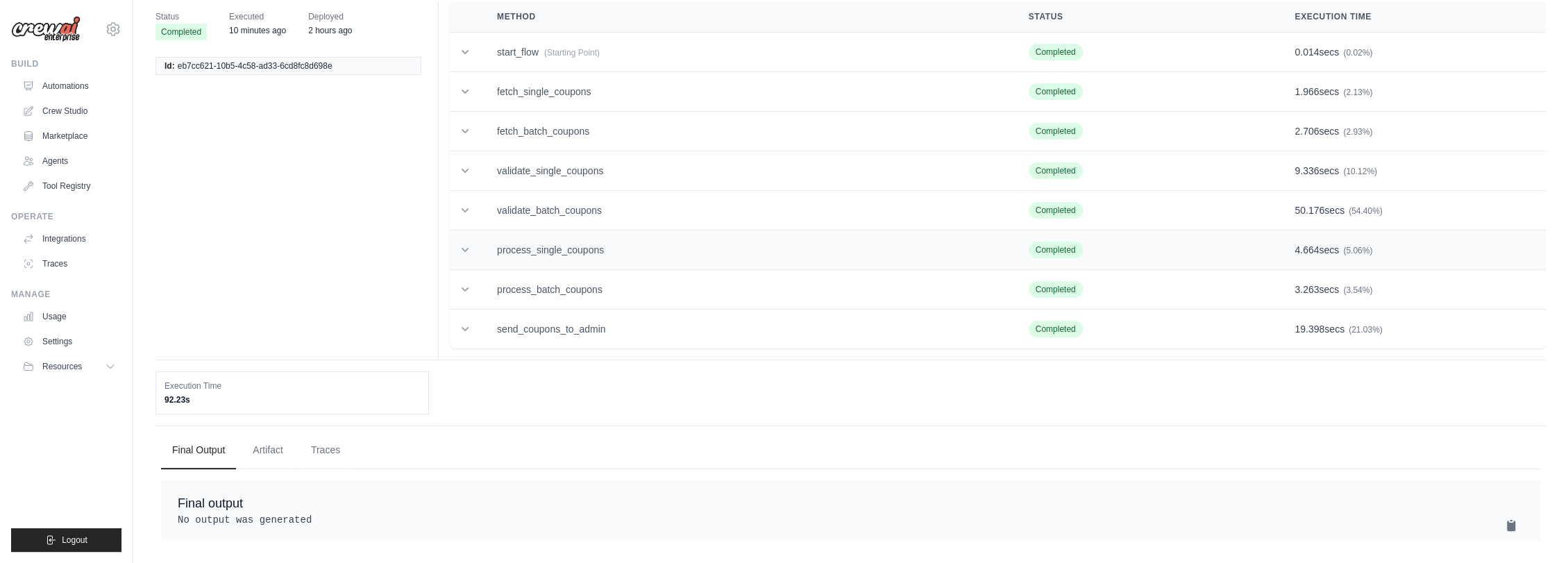
click at [584, 231] on td "process_single_coupons" at bounding box center [746, 250] width 532 height 40
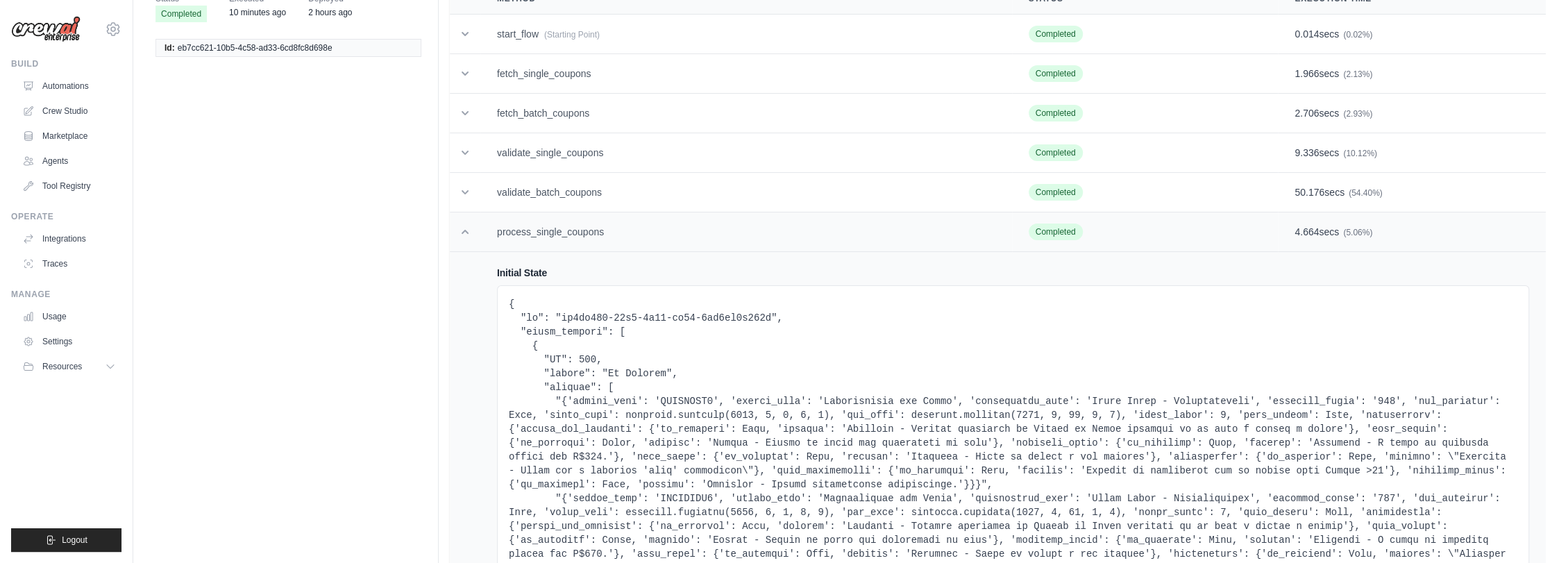
click at [584, 229] on td "process_single_coupons" at bounding box center [746, 232] width 532 height 40
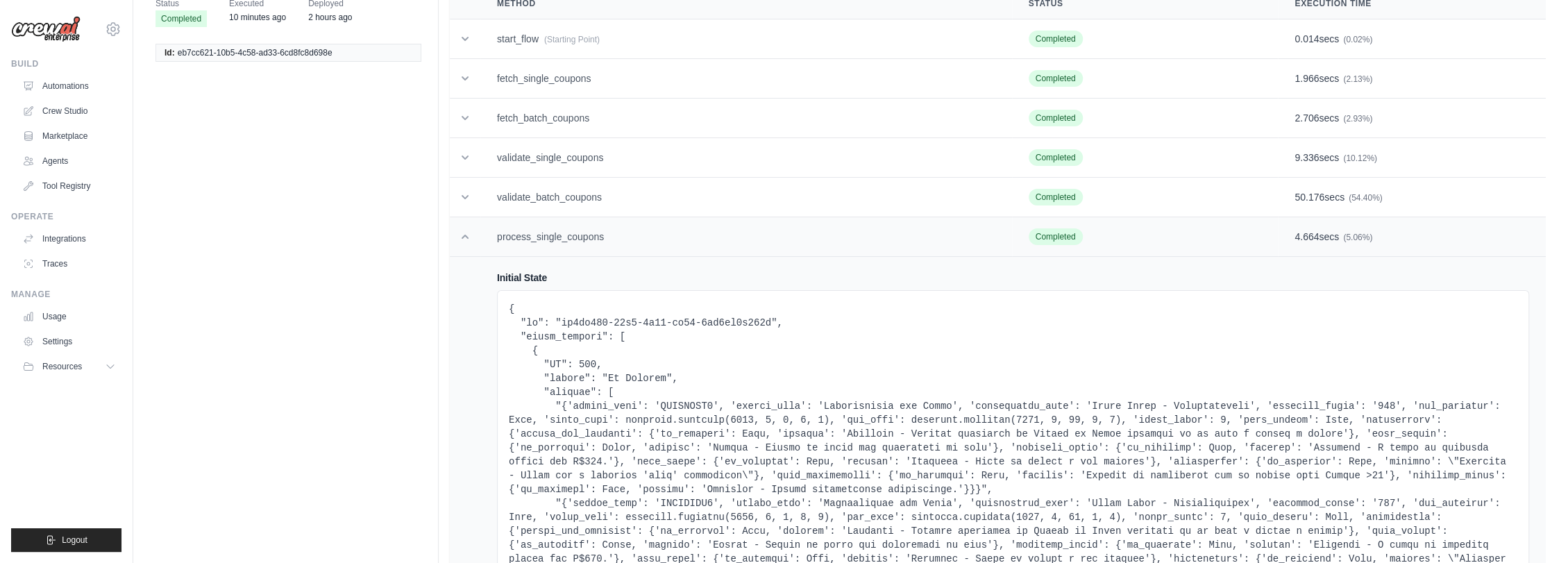
click at [584, 229] on td "process_single_coupons" at bounding box center [746, 237] width 532 height 40
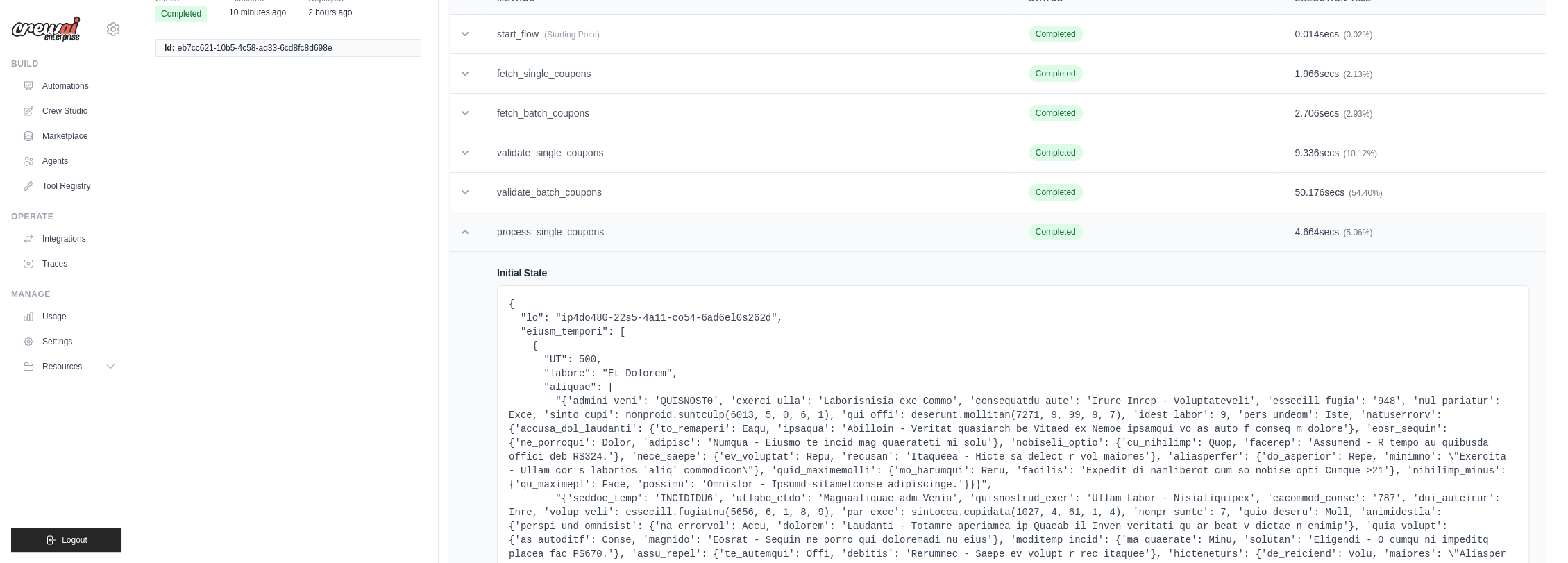
click at [584, 229] on td "process_single_coupons" at bounding box center [746, 232] width 532 height 40
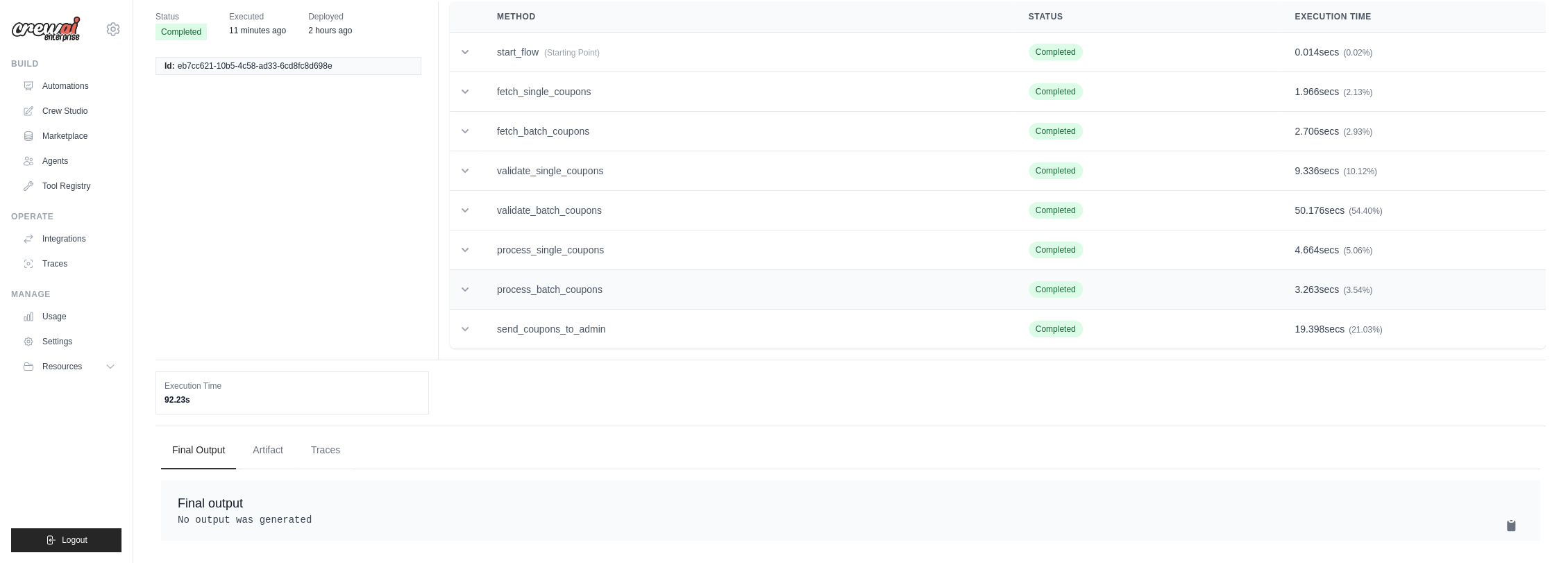
click at [587, 281] on td "process_batch_coupons" at bounding box center [746, 290] width 532 height 40
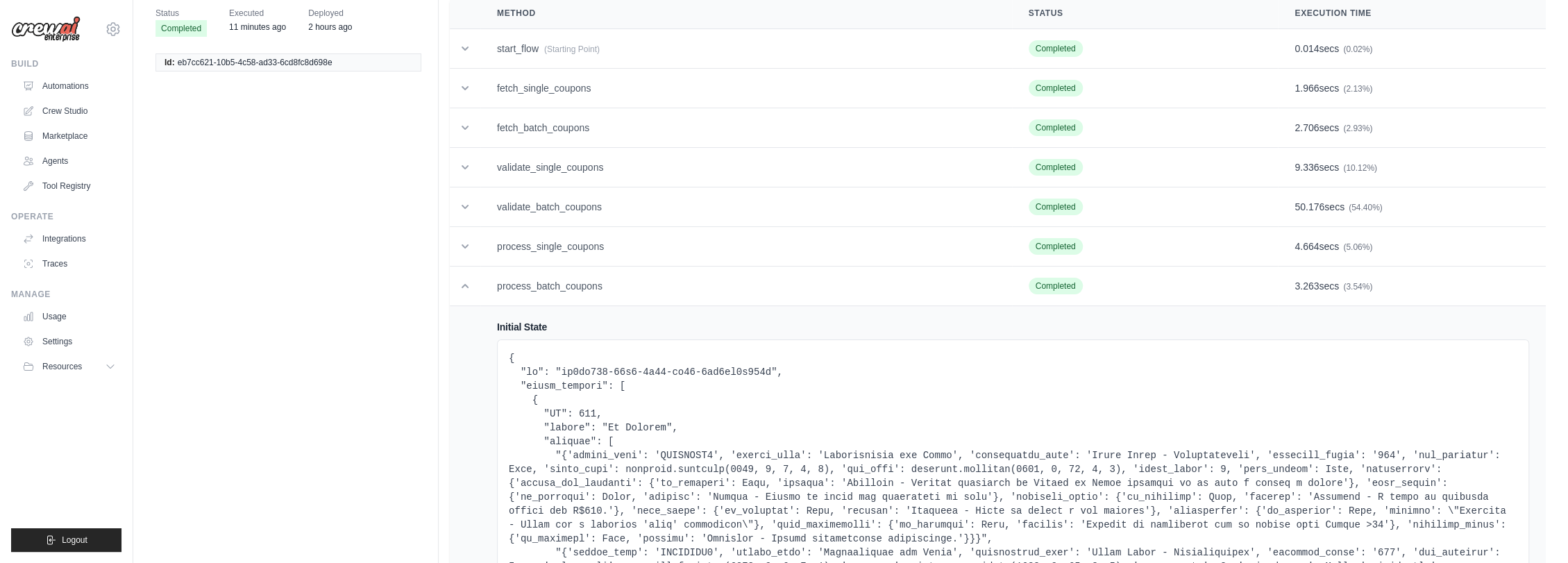
scroll to position [0, 0]
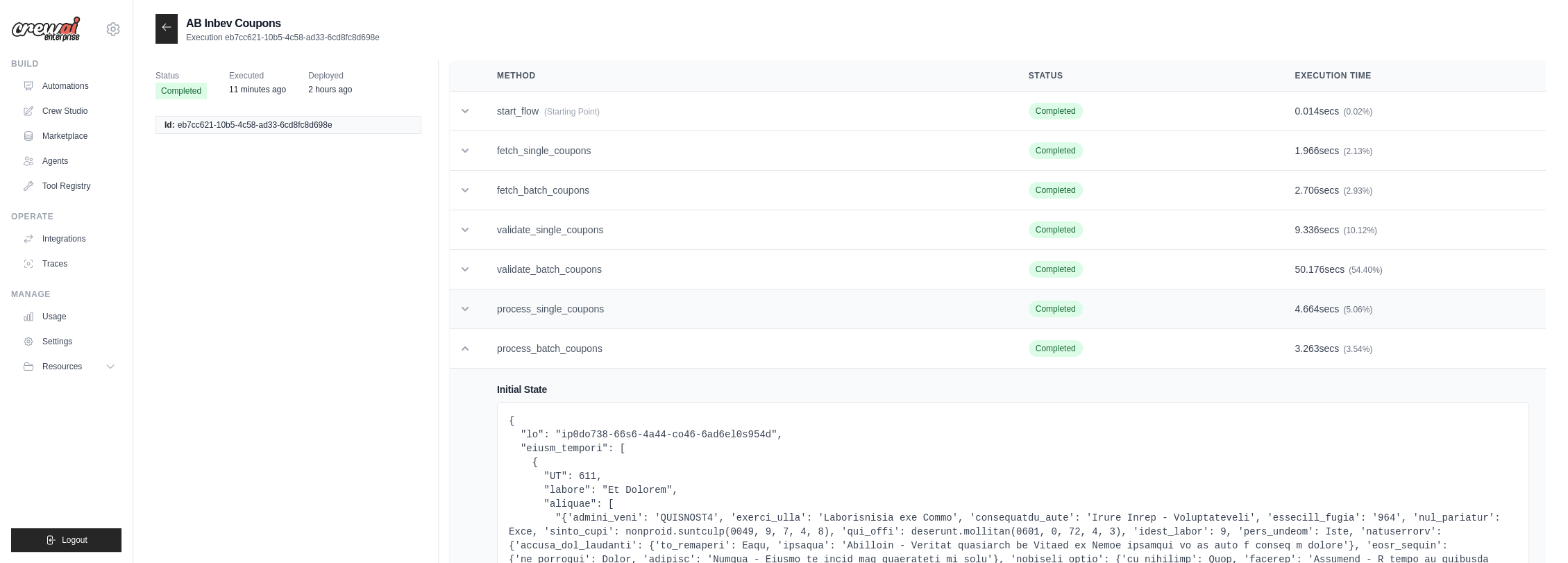
click at [601, 301] on td "process_single_coupons" at bounding box center [746, 310] width 532 height 40
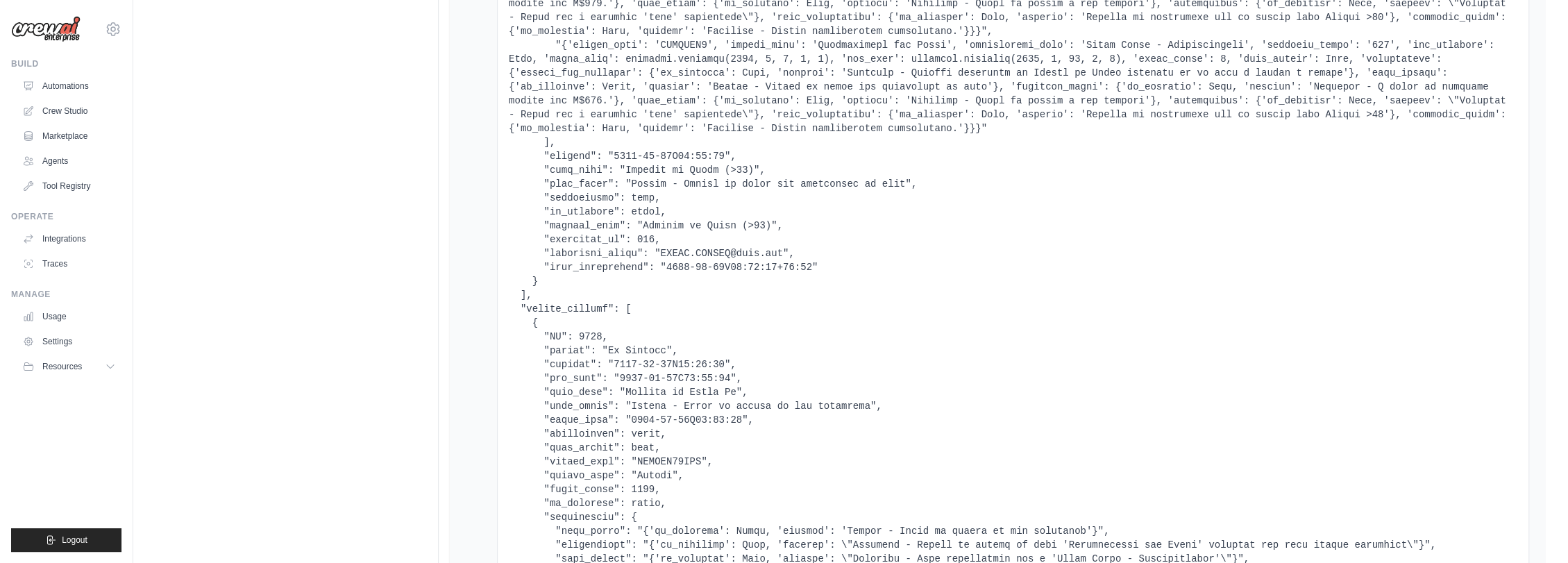
scroll to position [1773, 0]
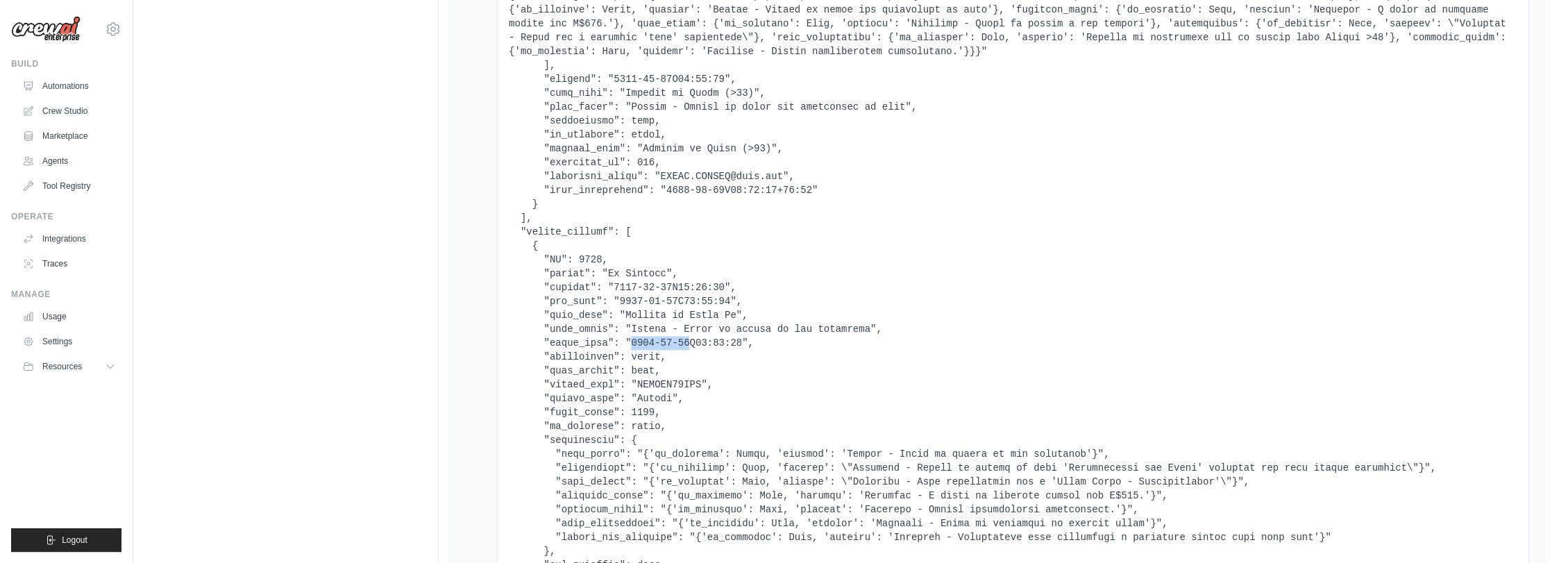
drag, startPoint x: 624, startPoint y: 147, endPoint x: 675, endPoint y: 147, distance: 51.0
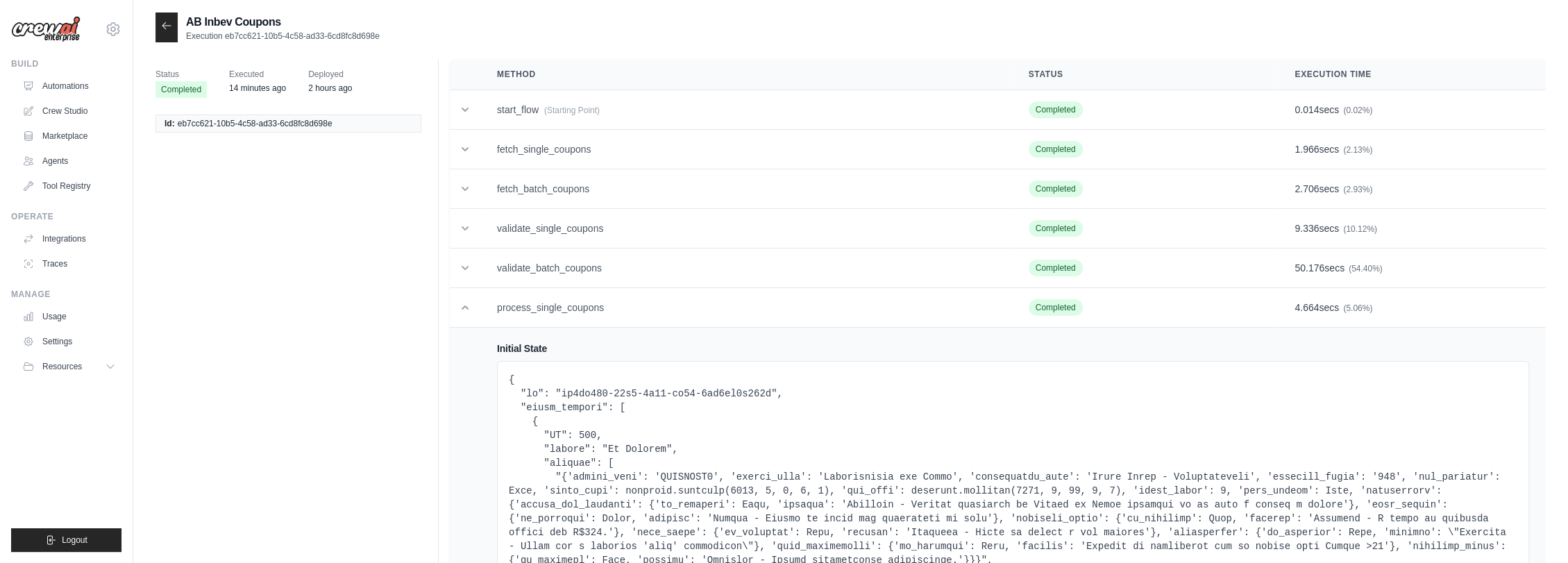
scroll to position [0, 0]
click at [618, 308] on td "process_single_coupons" at bounding box center [746, 310] width 532 height 40
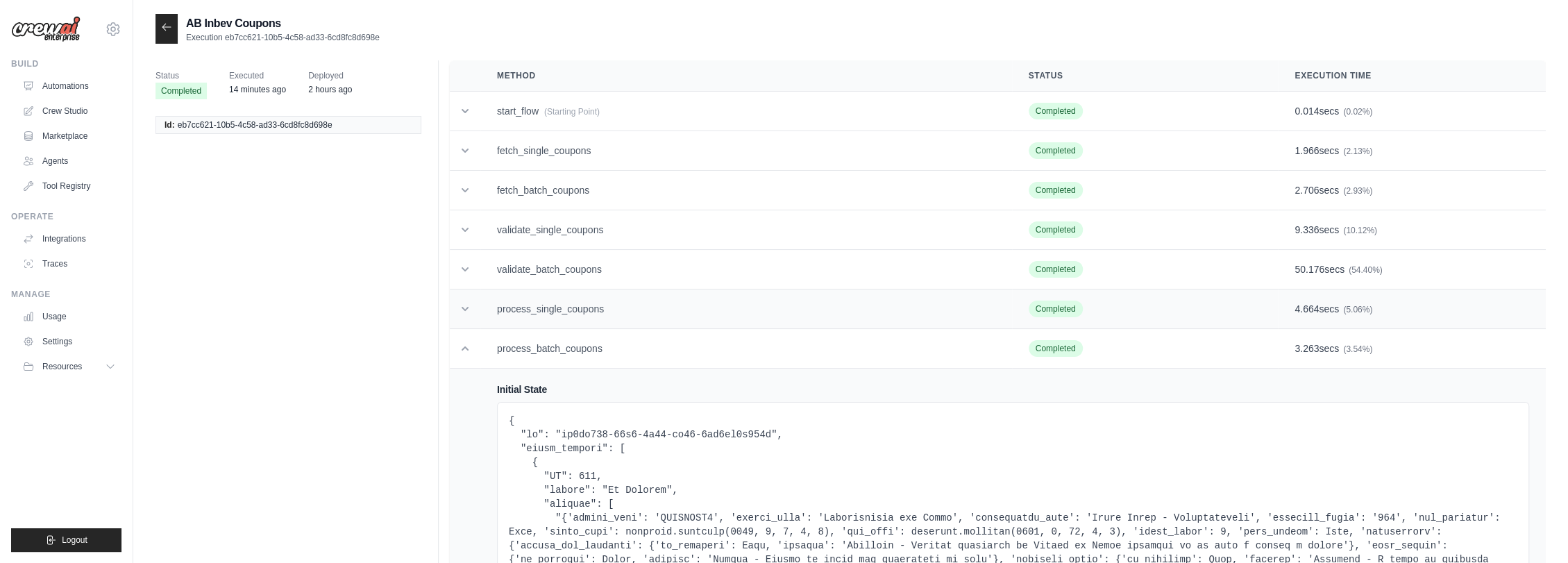
click at [618, 308] on td "process_single_coupons" at bounding box center [746, 310] width 532 height 40
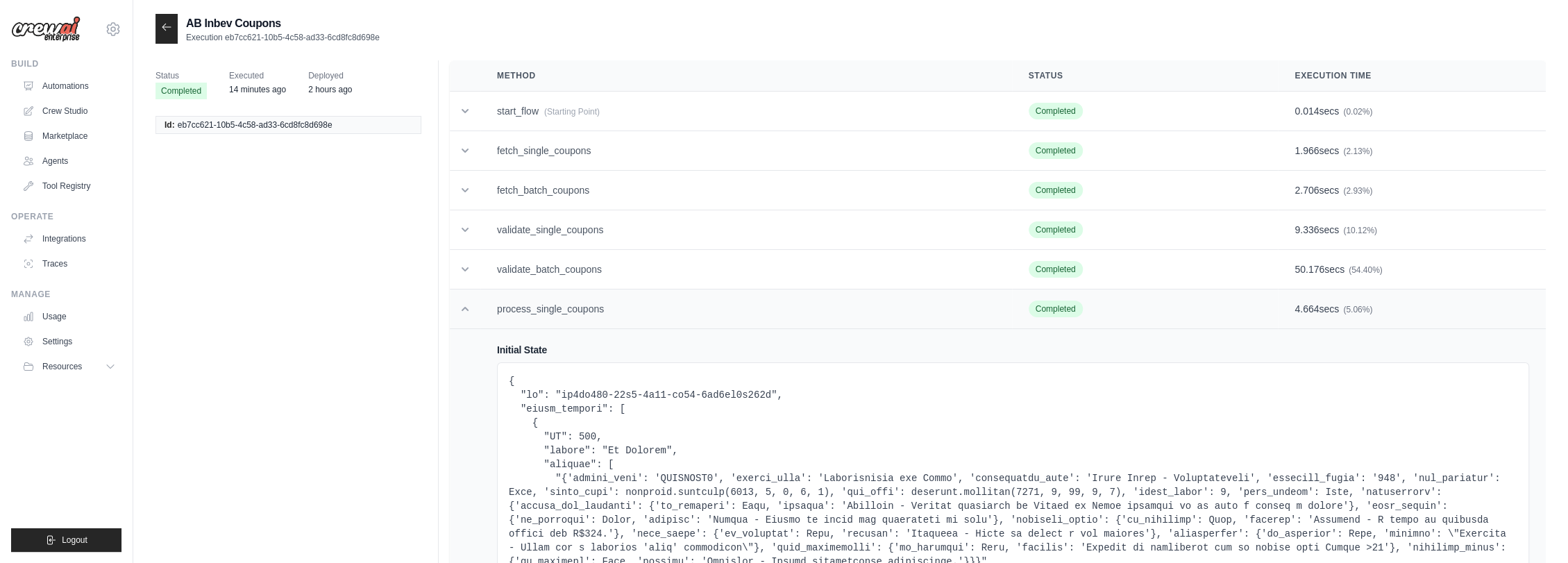
click at [618, 308] on td "process_single_coupons" at bounding box center [746, 310] width 532 height 40
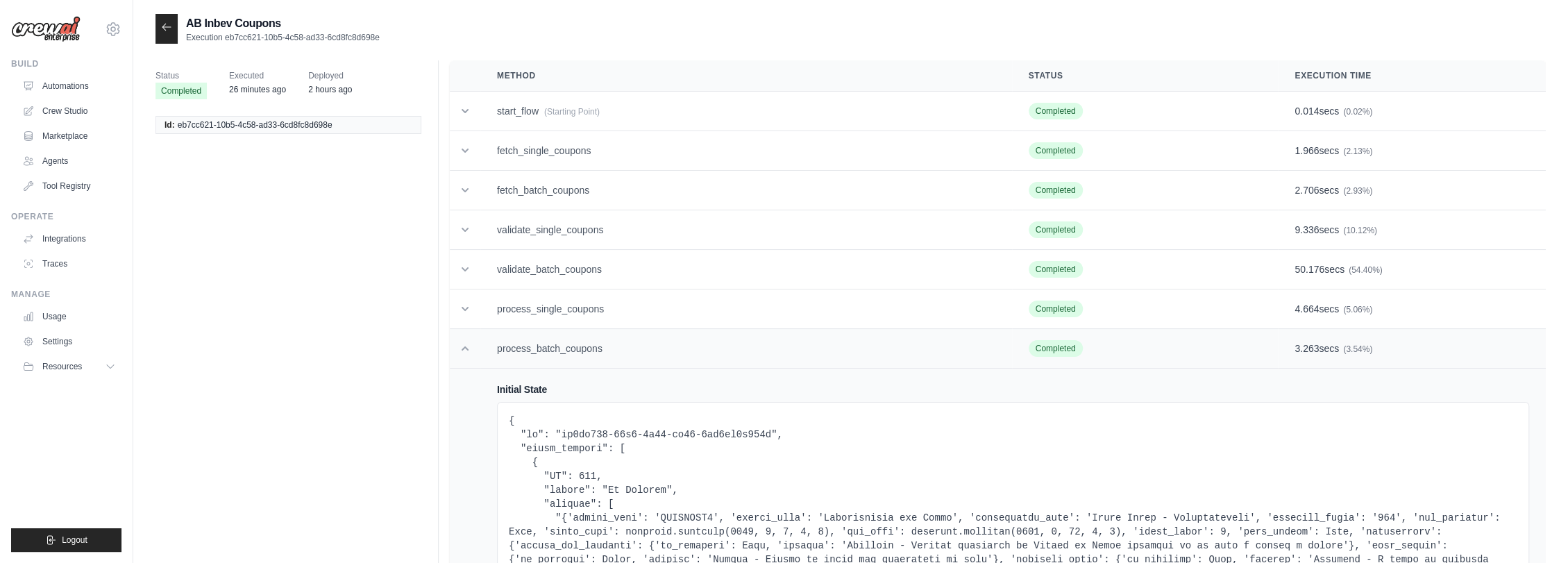
click at [599, 342] on td "process_batch_coupons" at bounding box center [746, 349] width 532 height 40
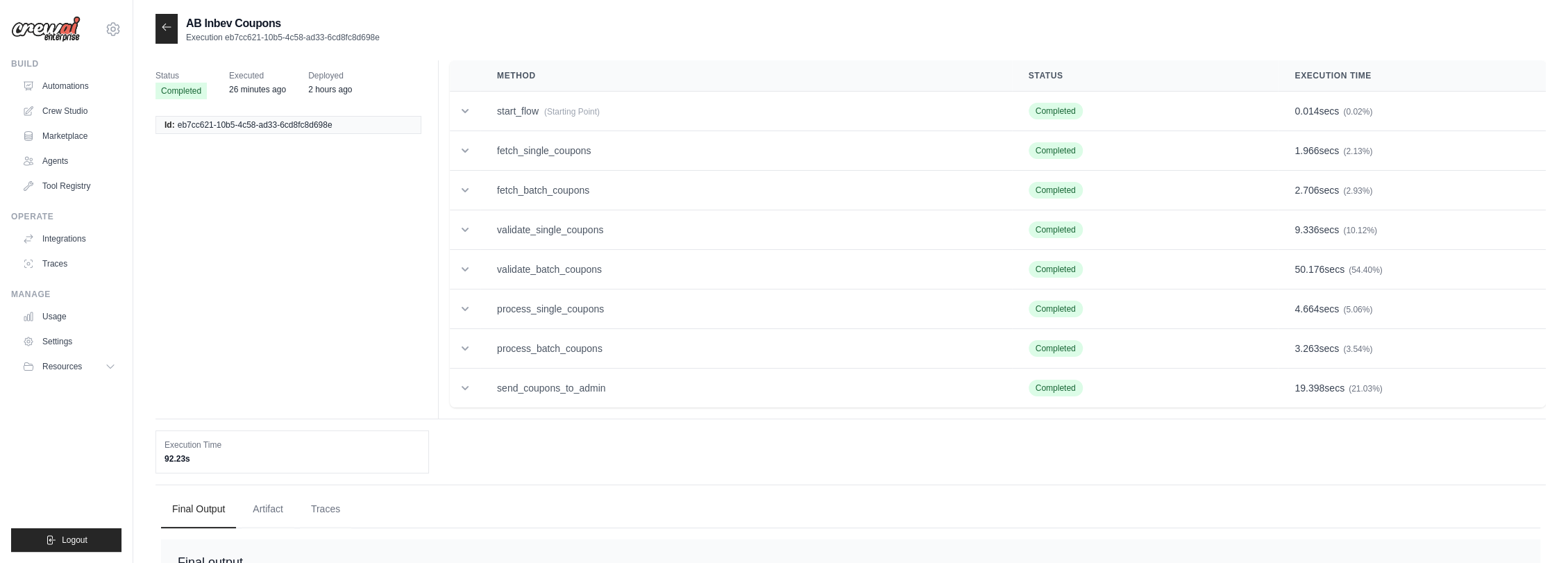
click at [378, 7] on main "AB Inbev Coupons Execution eb7cc621-10b5-4c58-ad33-6cd8fc8d698e Status Complete…" at bounding box center [851, 311] width 1435 height 622
